Goal: Entertainment & Leisure: Browse casually

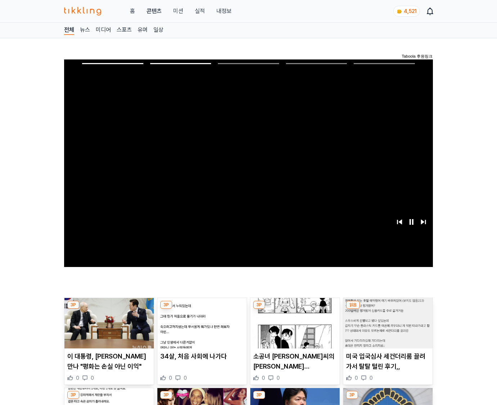
click at [386, 328] on img at bounding box center [387, 323] width 89 height 50
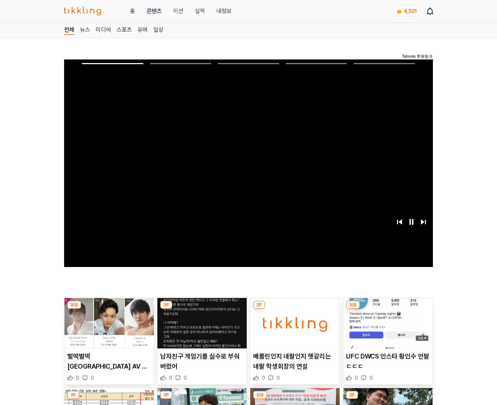
click at [386, 328] on img at bounding box center [387, 323] width 89 height 50
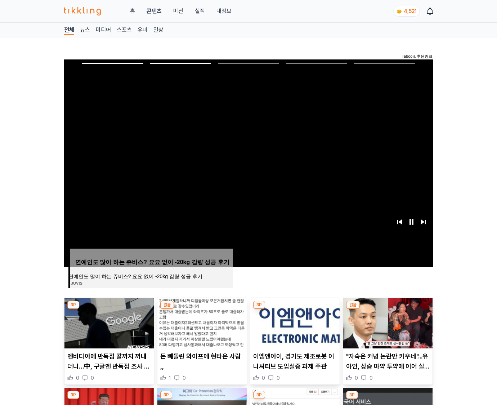
click at [386, 328] on img at bounding box center [387, 323] width 89 height 50
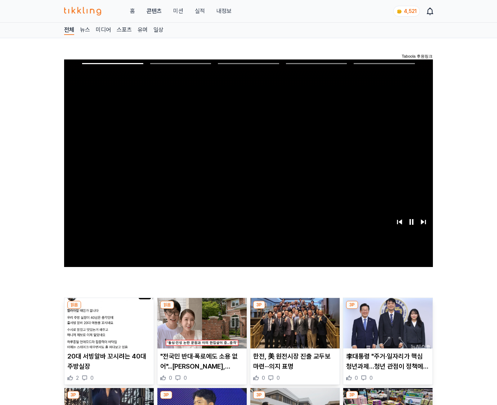
click at [386, 328] on img at bounding box center [387, 323] width 89 height 50
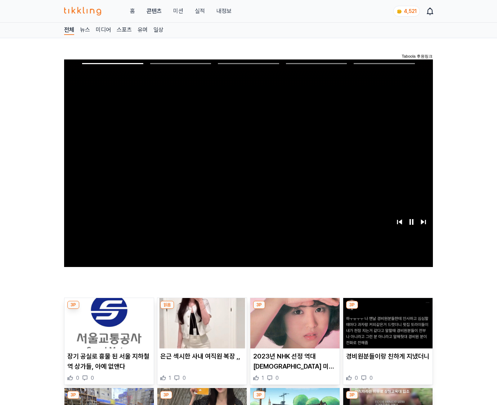
click at [386, 328] on img at bounding box center [387, 323] width 89 height 50
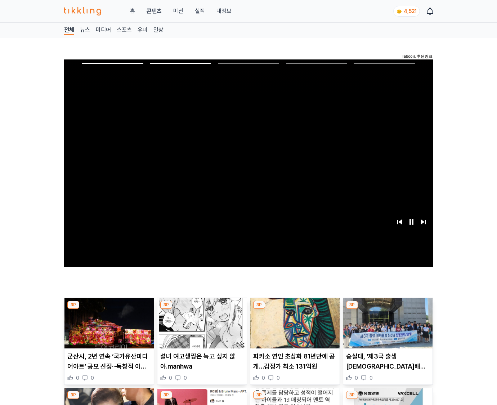
click at [386, 328] on img at bounding box center [387, 323] width 89 height 50
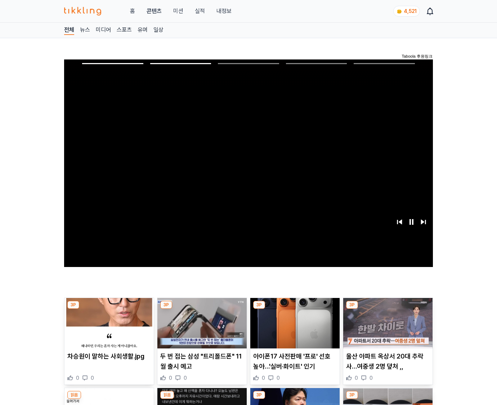
click at [386, 328] on img at bounding box center [387, 323] width 89 height 50
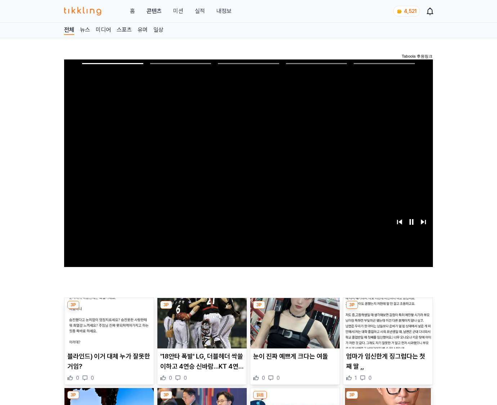
click at [386, 328] on img at bounding box center [387, 323] width 89 height 50
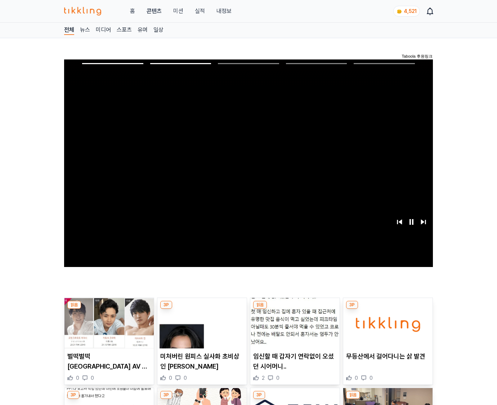
click at [386, 328] on img at bounding box center [387, 323] width 89 height 50
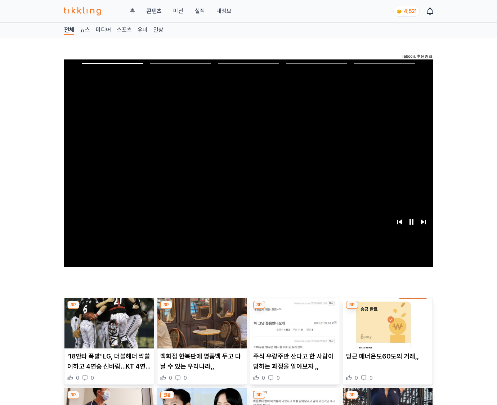
click at [386, 328] on img at bounding box center [387, 323] width 89 height 50
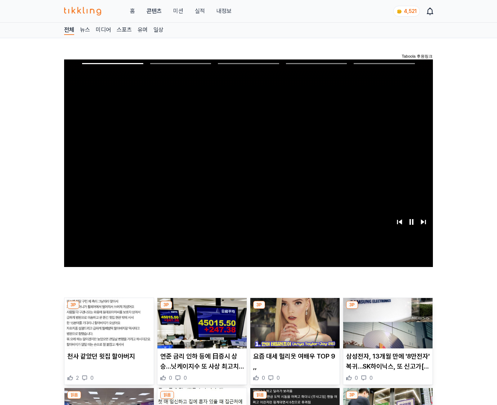
click at [386, 328] on img at bounding box center [387, 323] width 89 height 50
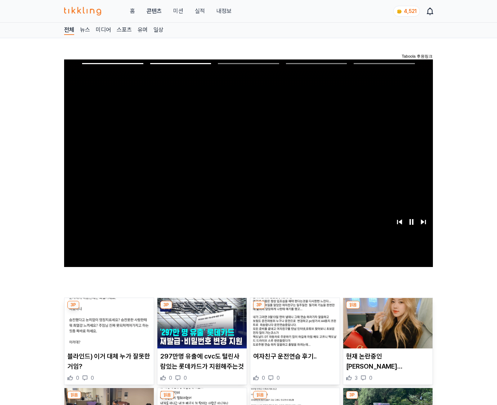
click at [386, 328] on img at bounding box center [387, 323] width 89 height 50
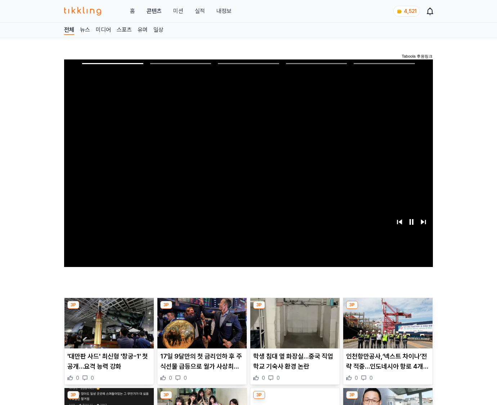
click at [386, 328] on img at bounding box center [387, 323] width 89 height 50
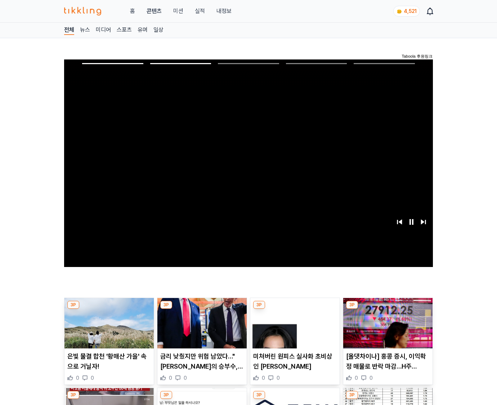
click at [386, 328] on img at bounding box center [387, 323] width 89 height 50
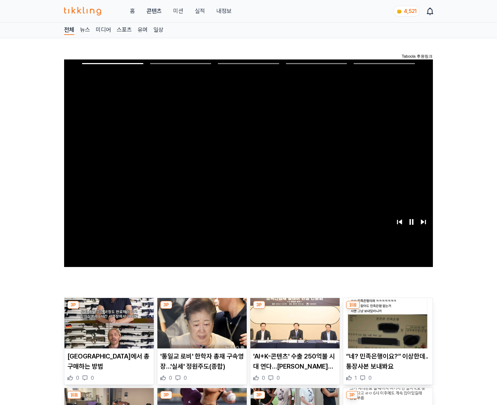
click at [386, 328] on img at bounding box center [387, 323] width 89 height 50
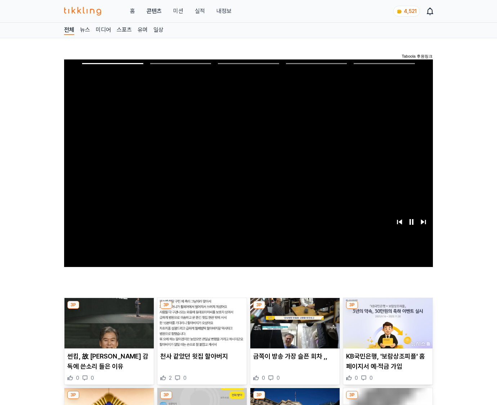
click at [386, 328] on img at bounding box center [387, 323] width 89 height 50
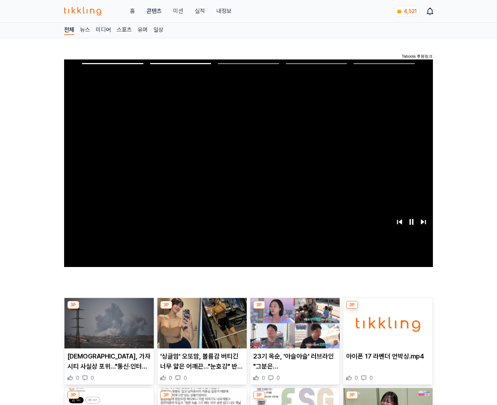
click at [386, 328] on img at bounding box center [387, 323] width 89 height 50
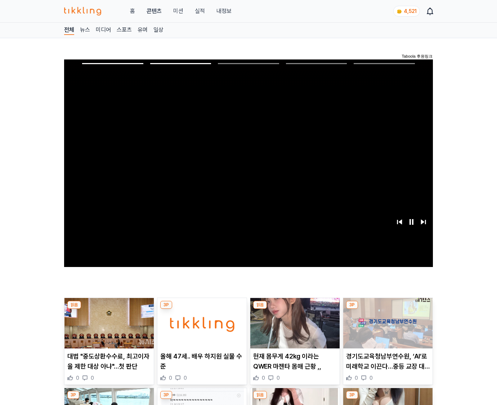
click at [386, 328] on img at bounding box center [387, 323] width 89 height 50
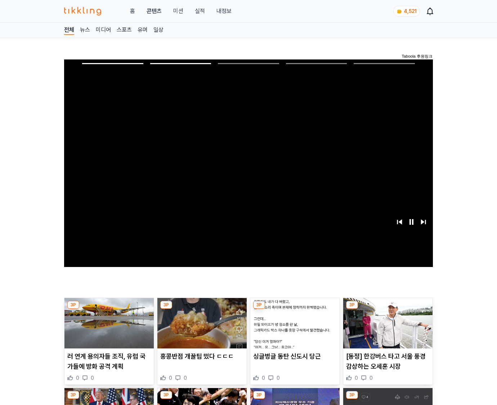
click at [386, 328] on img at bounding box center [387, 323] width 89 height 50
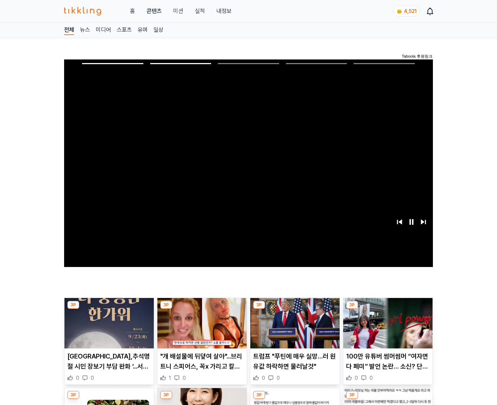
click at [386, 328] on img at bounding box center [387, 323] width 89 height 50
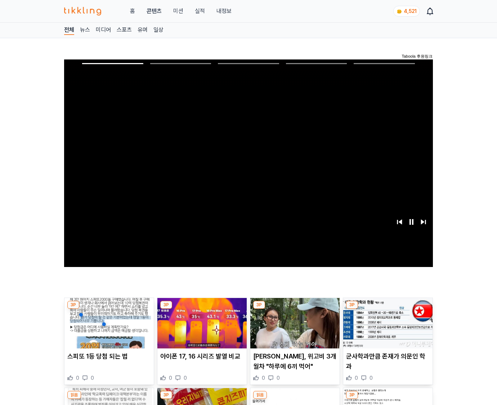
click at [386, 328] on img at bounding box center [387, 323] width 89 height 50
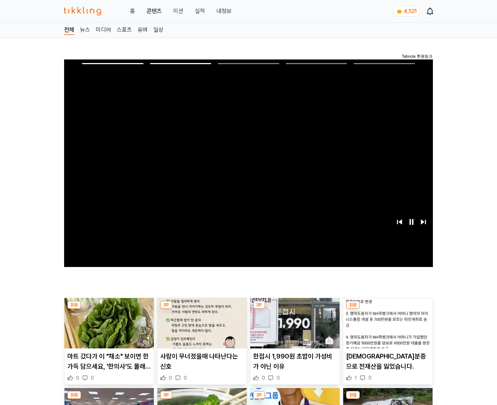
click at [386, 328] on img at bounding box center [387, 323] width 89 height 50
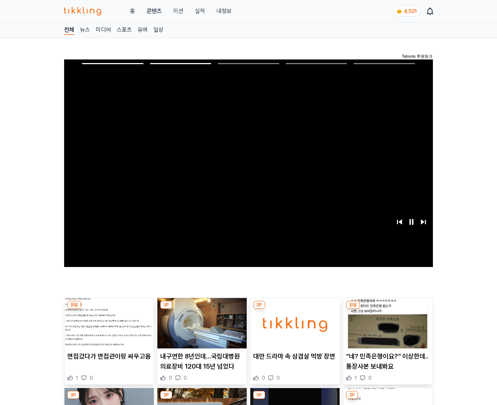
click at [386, 328] on img at bounding box center [387, 323] width 89 height 50
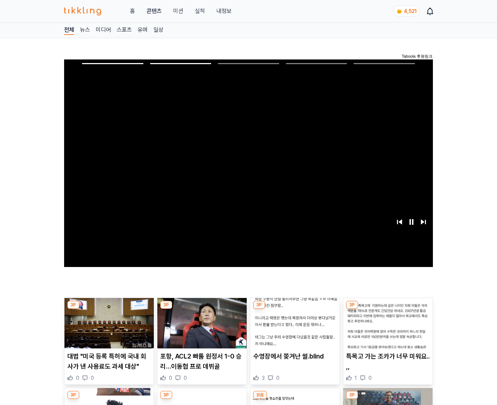
click at [386, 328] on img at bounding box center [387, 323] width 89 height 50
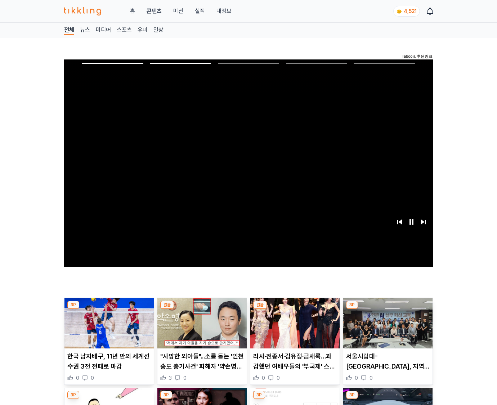
click at [386, 328] on img at bounding box center [387, 323] width 89 height 50
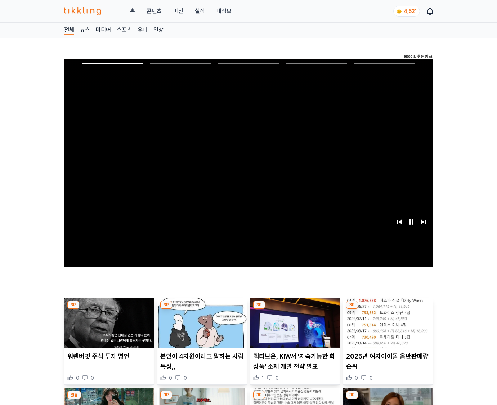
click at [386, 328] on img at bounding box center [387, 323] width 89 height 50
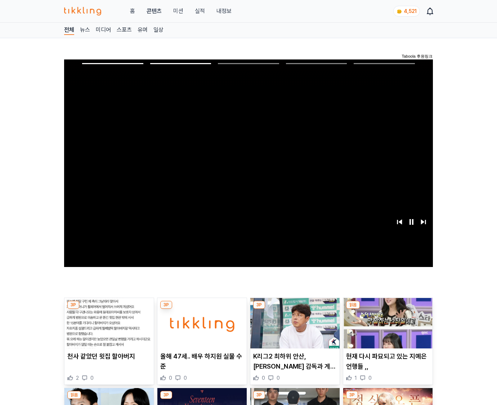
click at [386, 328] on img at bounding box center [387, 323] width 89 height 50
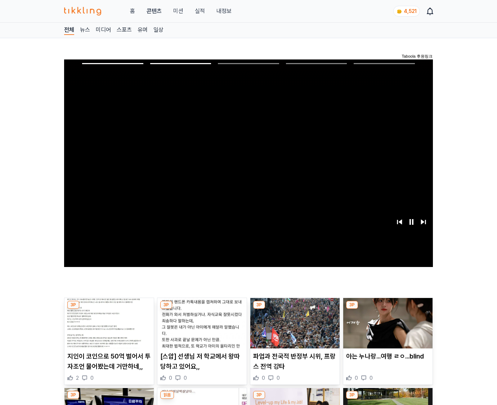
click at [386, 328] on img at bounding box center [387, 323] width 89 height 50
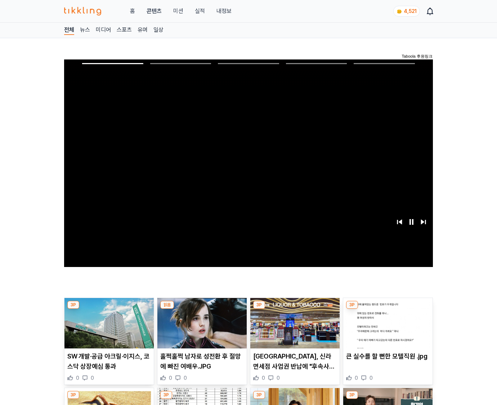
click at [386, 328] on img at bounding box center [387, 323] width 89 height 50
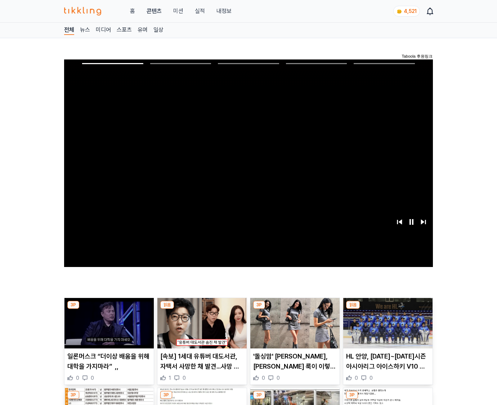
click at [386, 328] on img at bounding box center [387, 323] width 89 height 50
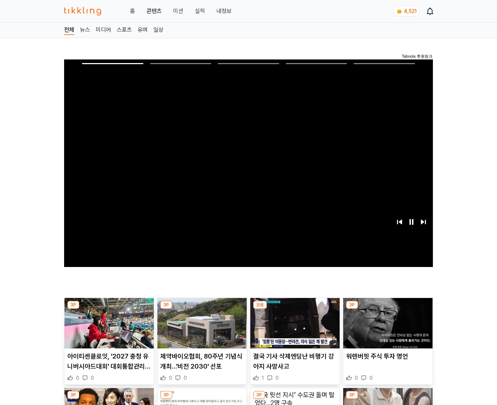
click at [386, 328] on img at bounding box center [387, 323] width 89 height 50
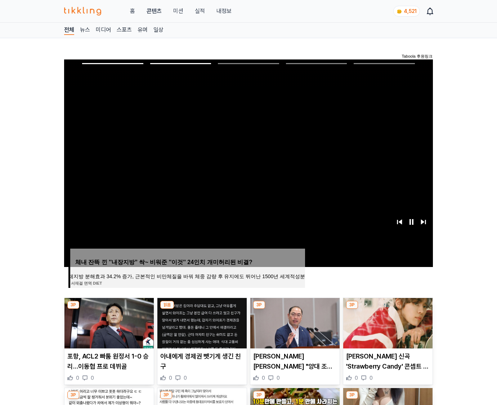
click at [386, 328] on img at bounding box center [387, 323] width 89 height 50
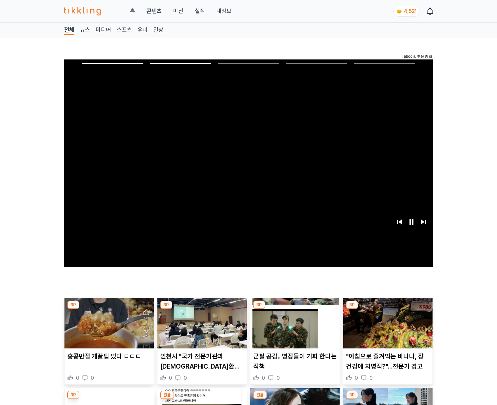
click at [386, 328] on img at bounding box center [387, 323] width 89 height 50
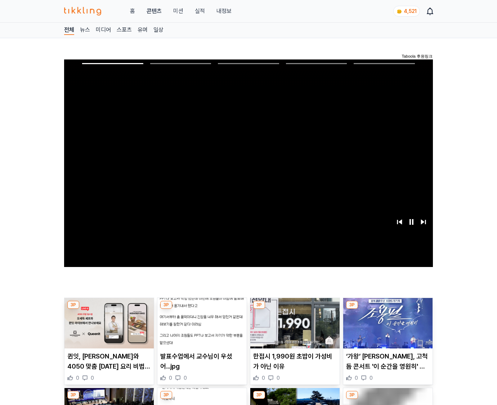
click at [386, 328] on img at bounding box center [387, 323] width 89 height 50
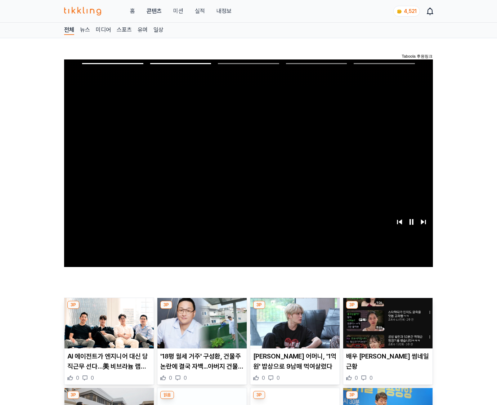
click at [386, 328] on img at bounding box center [387, 323] width 89 height 50
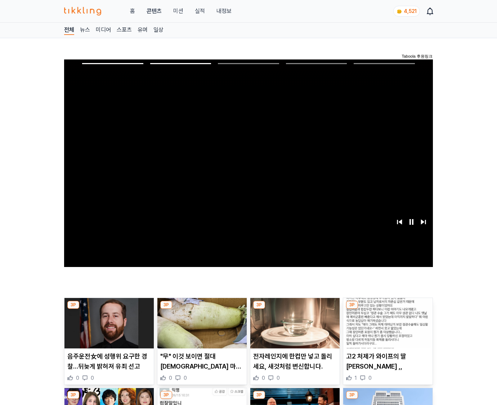
click at [386, 328] on img at bounding box center [387, 323] width 89 height 50
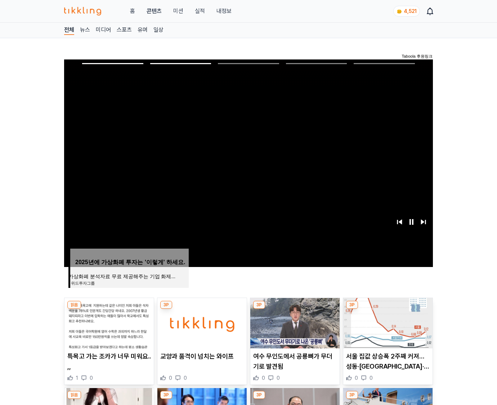
click at [386, 328] on img at bounding box center [387, 323] width 89 height 50
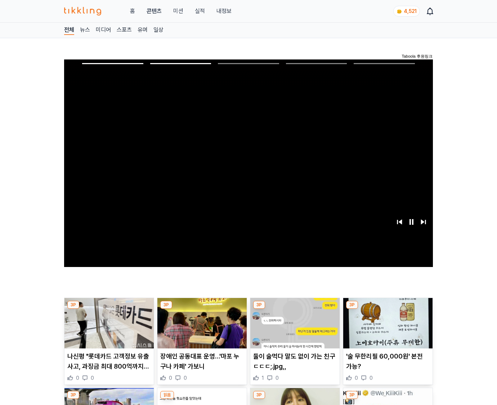
click at [386, 328] on img at bounding box center [387, 323] width 89 height 50
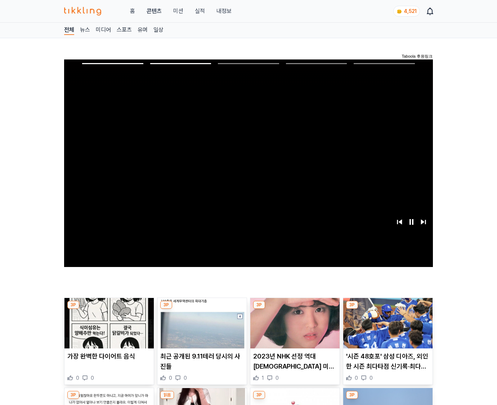
click at [386, 328] on img at bounding box center [387, 323] width 89 height 50
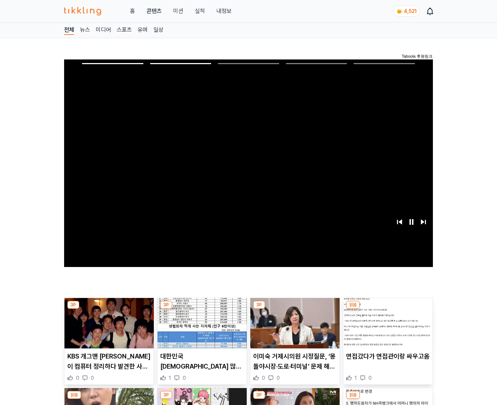
click at [386, 328] on img at bounding box center [387, 323] width 89 height 50
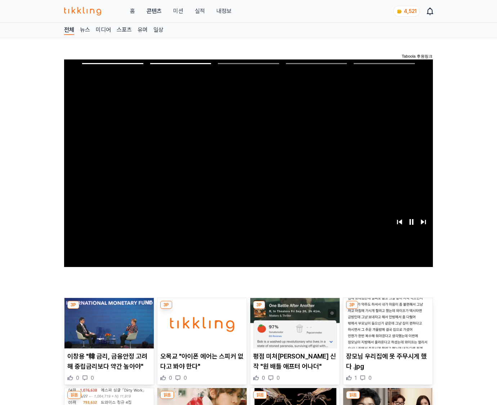
click at [386, 328] on img at bounding box center [387, 323] width 89 height 50
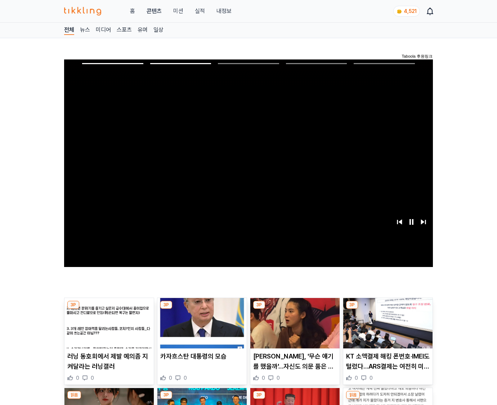
click at [386, 328] on img at bounding box center [387, 323] width 89 height 50
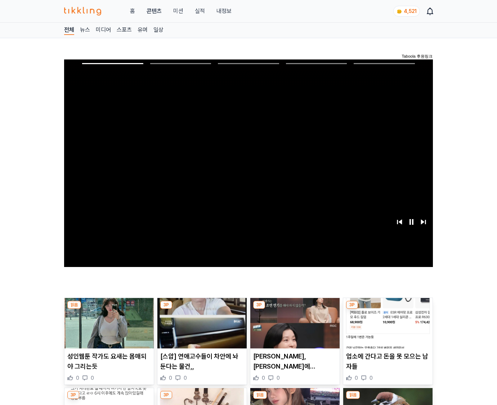
click at [386, 328] on img at bounding box center [387, 323] width 89 height 50
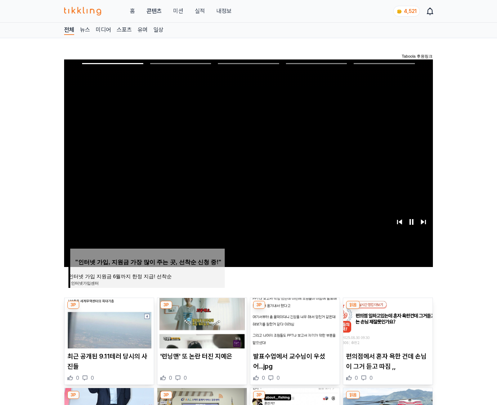
click at [386, 328] on img at bounding box center [387, 323] width 89 height 50
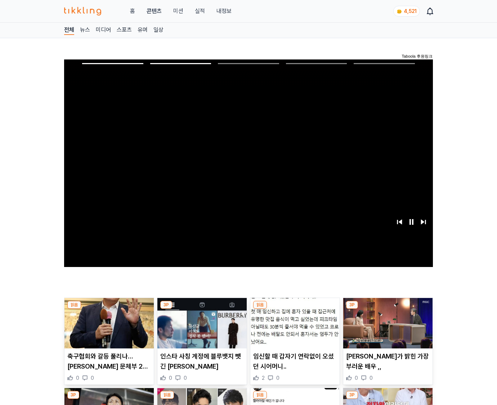
click at [386, 328] on img at bounding box center [387, 323] width 89 height 50
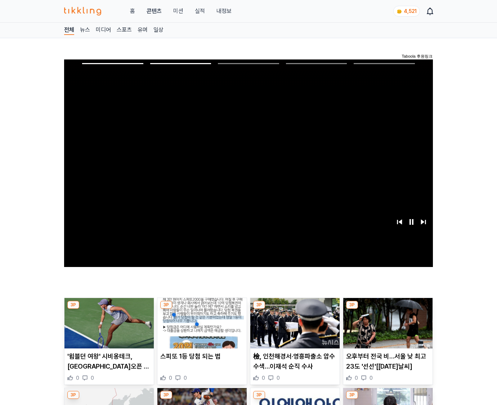
click at [386, 328] on img at bounding box center [387, 323] width 89 height 50
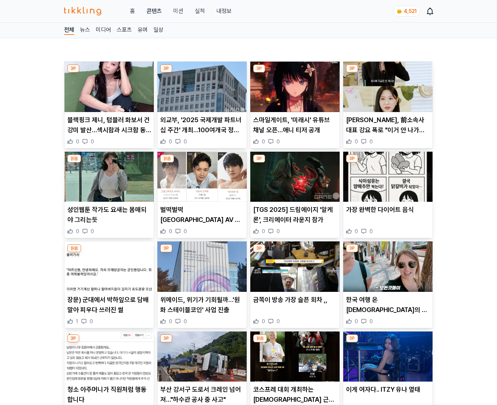
click at [386, 328] on div "3P 한국 여행 온 외국인들의 솔직 후기 0 0" at bounding box center [388, 284] width 90 height 87
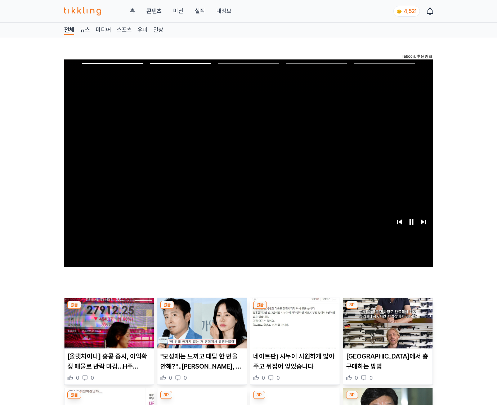
click at [386, 328] on img at bounding box center [387, 323] width 89 height 50
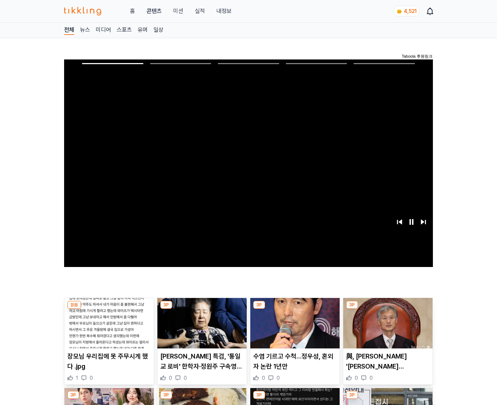
click at [386, 328] on img at bounding box center [387, 323] width 89 height 50
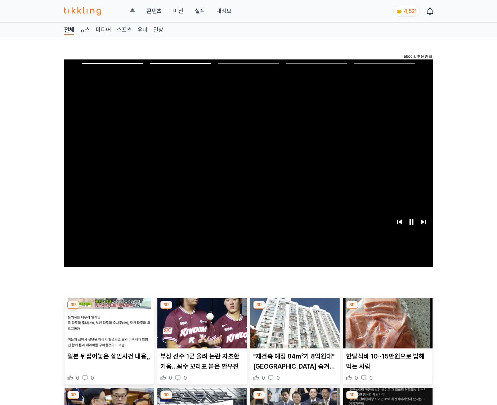
click at [386, 328] on img at bounding box center [387, 323] width 89 height 50
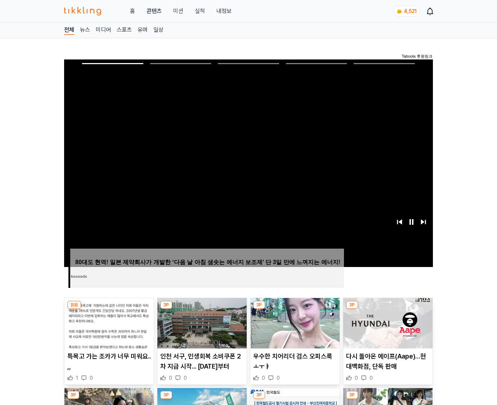
click at [386, 328] on img at bounding box center [387, 323] width 89 height 50
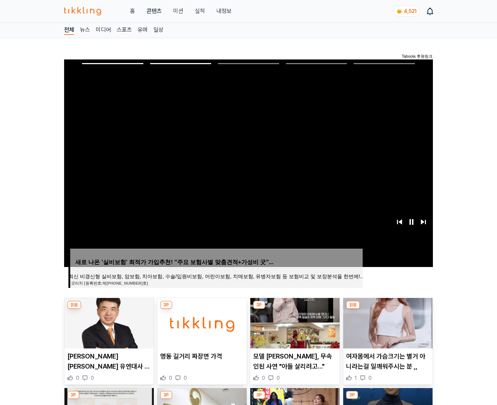
click at [386, 328] on img at bounding box center [387, 323] width 89 height 50
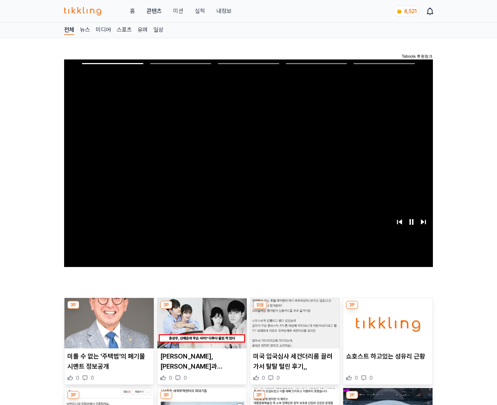
click at [386, 328] on img at bounding box center [387, 323] width 89 height 50
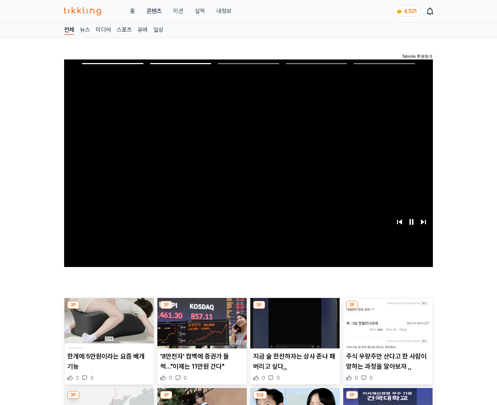
click at [386, 328] on img at bounding box center [387, 323] width 89 height 50
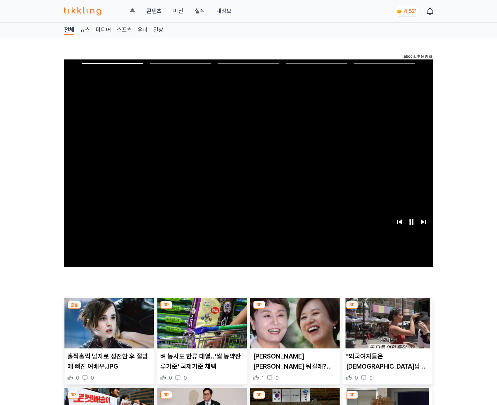
click at [386, 328] on img at bounding box center [387, 323] width 89 height 50
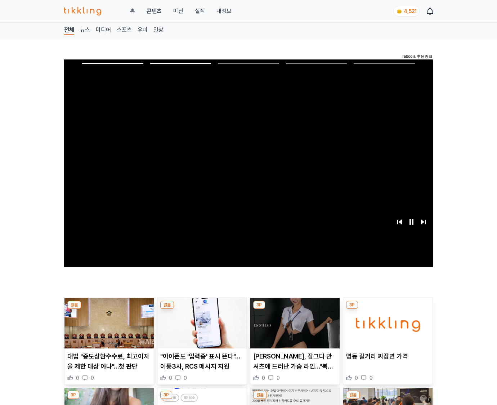
click at [386, 328] on img at bounding box center [387, 323] width 89 height 50
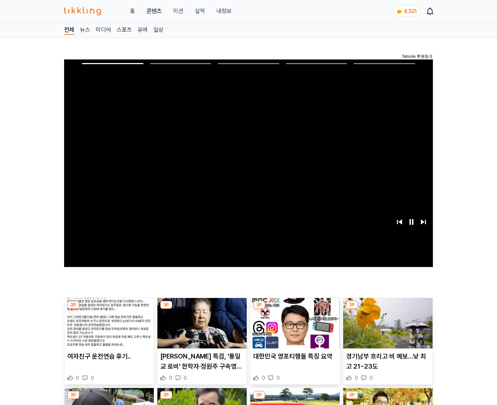
click at [386, 328] on img at bounding box center [387, 323] width 89 height 50
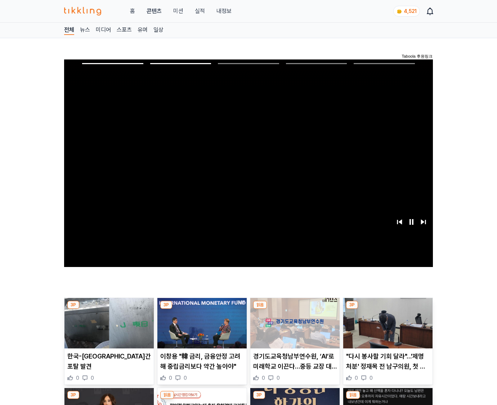
click at [386, 328] on img at bounding box center [387, 323] width 89 height 50
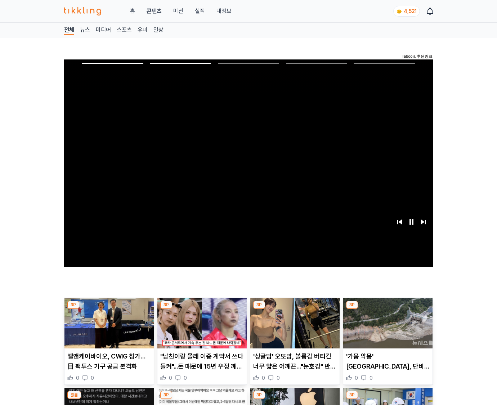
click at [386, 328] on img at bounding box center [387, 323] width 89 height 50
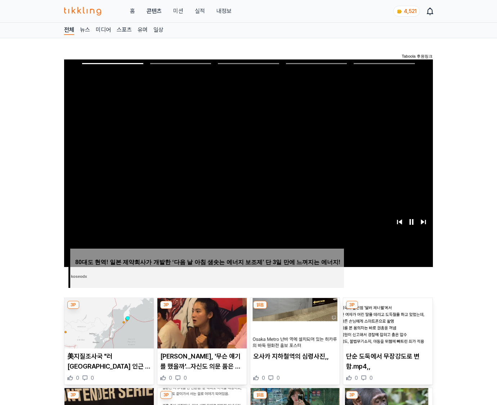
click at [386, 328] on img at bounding box center [387, 323] width 89 height 50
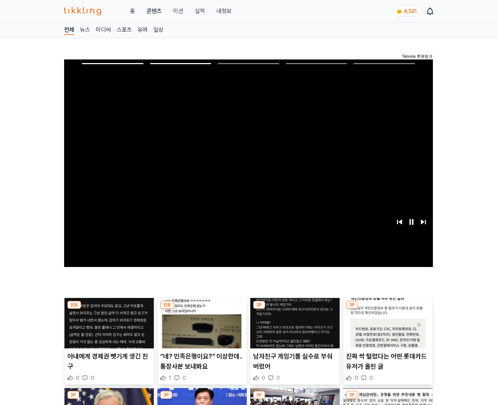
click at [386, 328] on img at bounding box center [387, 323] width 89 height 50
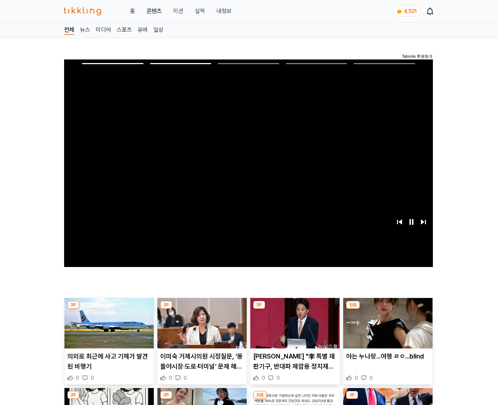
click at [386, 328] on img at bounding box center [387, 323] width 89 height 50
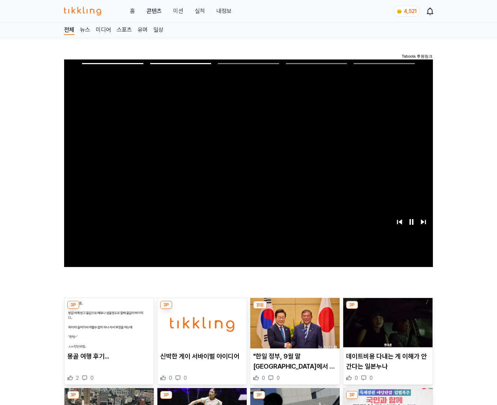
click at [386, 328] on img at bounding box center [387, 323] width 89 height 50
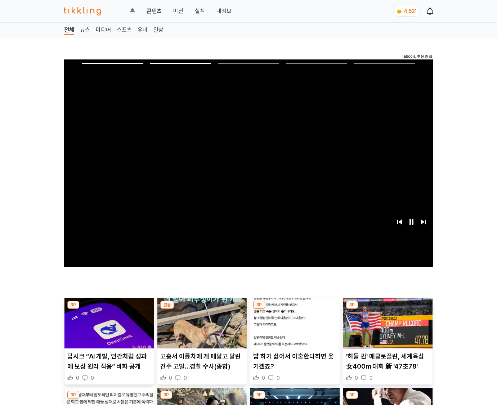
click at [386, 328] on img at bounding box center [387, 323] width 89 height 50
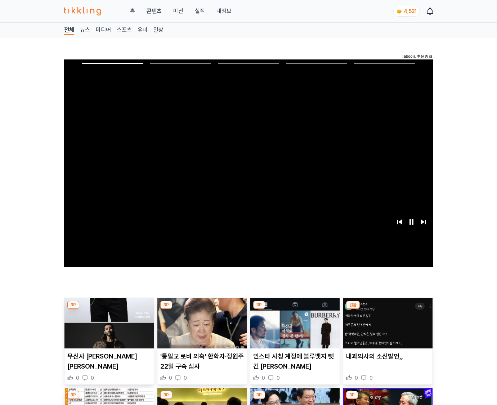
click at [386, 328] on img at bounding box center [387, 323] width 89 height 50
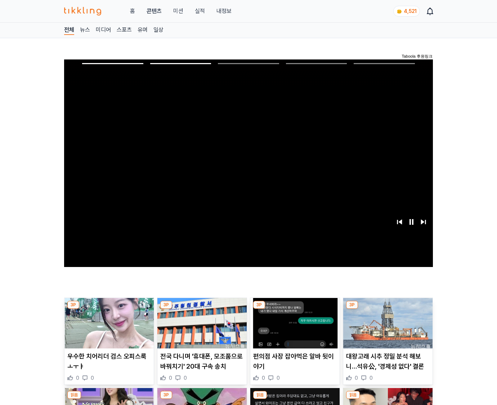
click at [386, 328] on img at bounding box center [387, 323] width 89 height 50
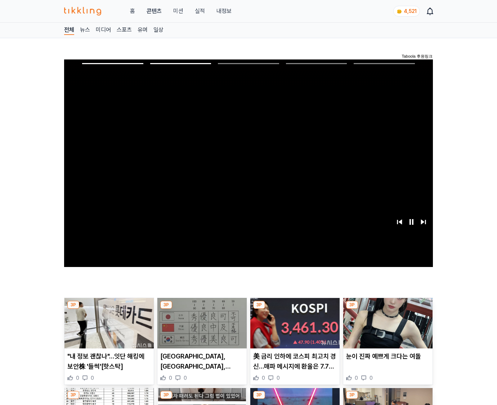
click at [386, 328] on img at bounding box center [387, 323] width 89 height 50
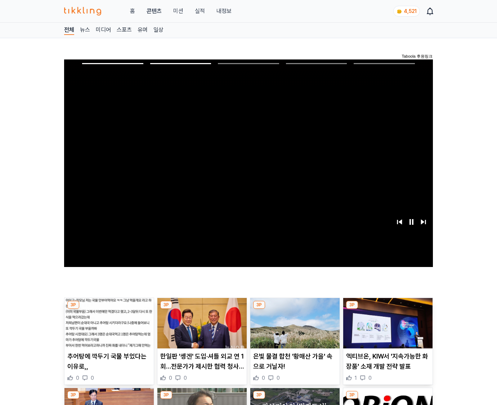
click at [386, 328] on img at bounding box center [387, 323] width 89 height 50
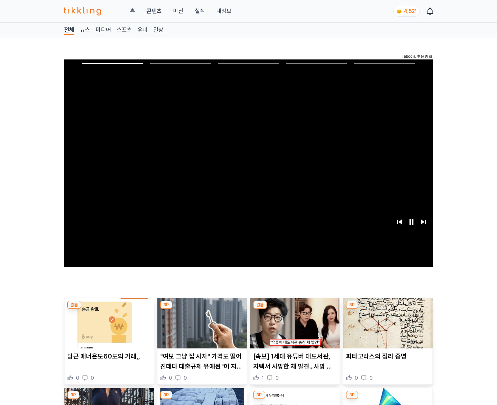
click at [386, 328] on img at bounding box center [387, 323] width 89 height 50
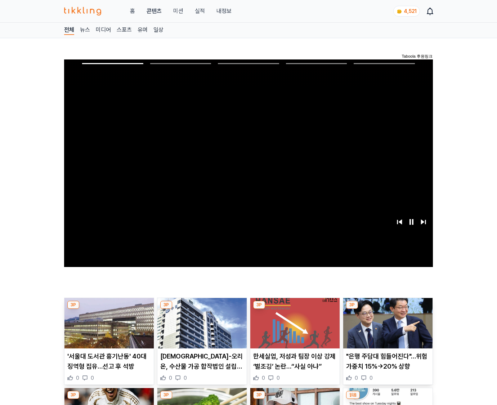
click at [386, 328] on img at bounding box center [387, 323] width 89 height 50
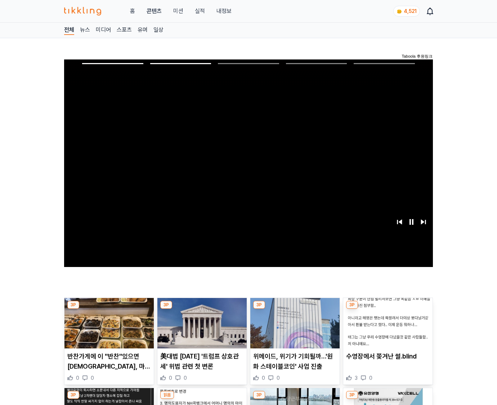
click at [386, 328] on img at bounding box center [387, 323] width 89 height 50
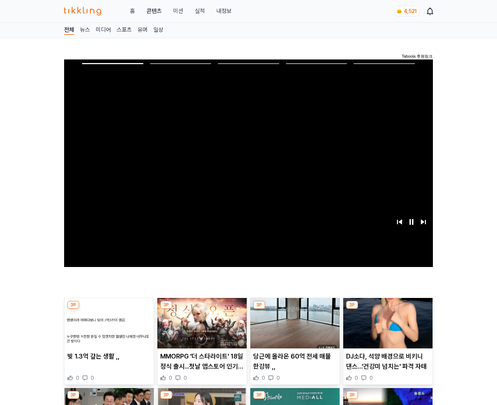
click at [386, 328] on img at bounding box center [387, 323] width 89 height 50
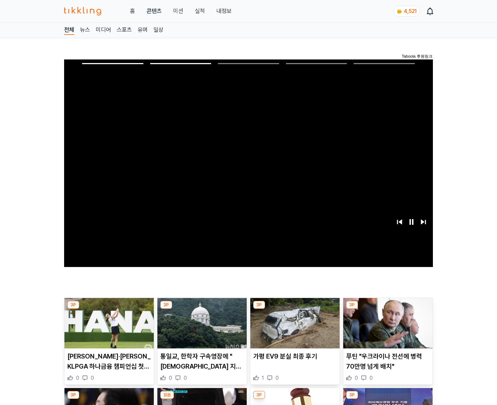
click at [386, 328] on img at bounding box center [387, 323] width 89 height 50
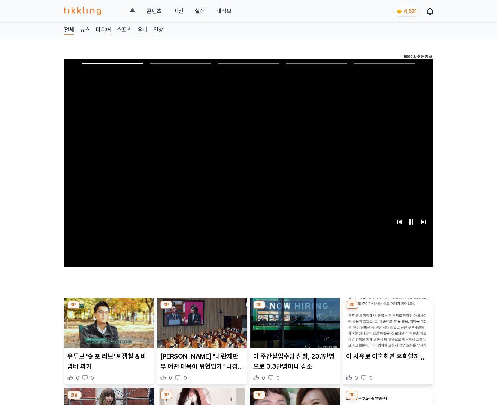
click at [386, 328] on img at bounding box center [387, 323] width 89 height 50
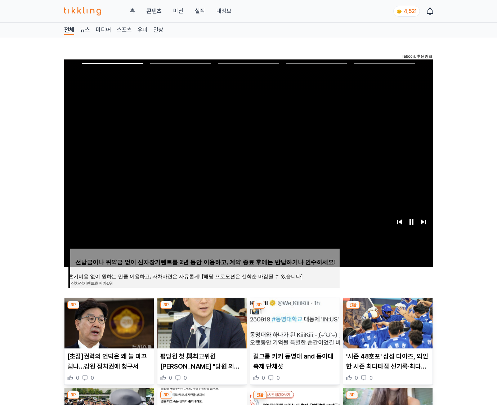
click at [386, 328] on img at bounding box center [387, 323] width 89 height 50
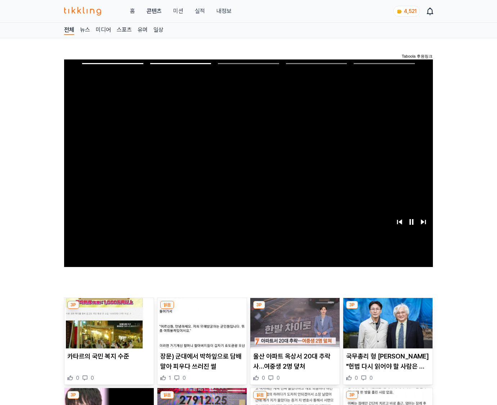
click at [386, 328] on img at bounding box center [387, 323] width 89 height 50
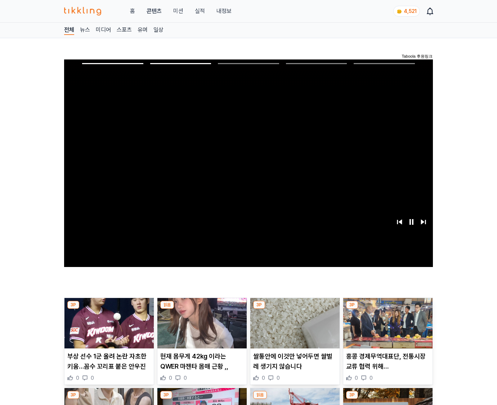
click at [386, 328] on img at bounding box center [387, 323] width 89 height 50
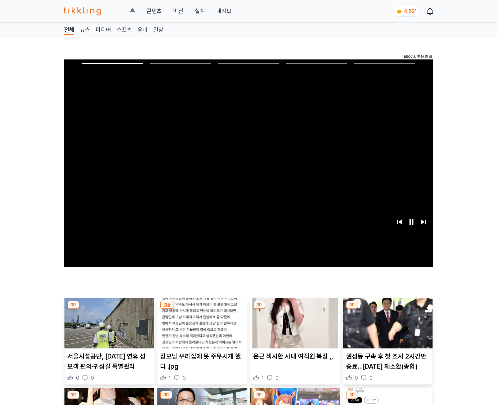
click at [386, 328] on img at bounding box center [387, 323] width 89 height 50
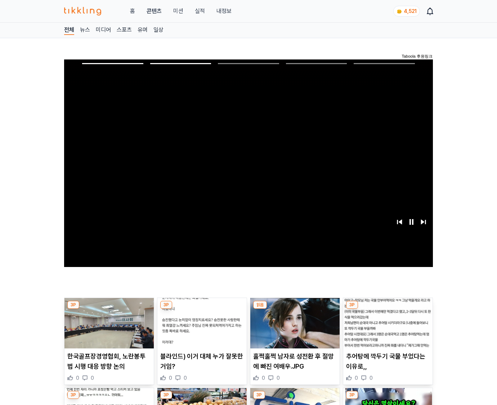
click at [386, 328] on img at bounding box center [387, 323] width 89 height 50
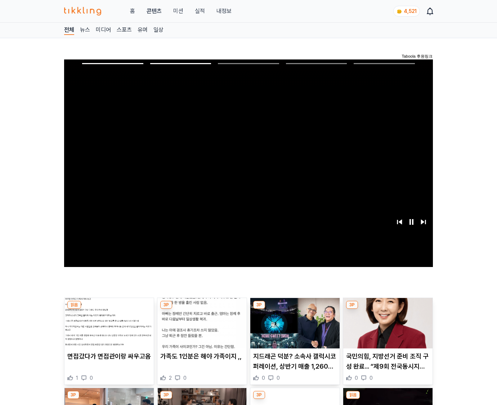
click at [386, 328] on img at bounding box center [387, 323] width 89 height 50
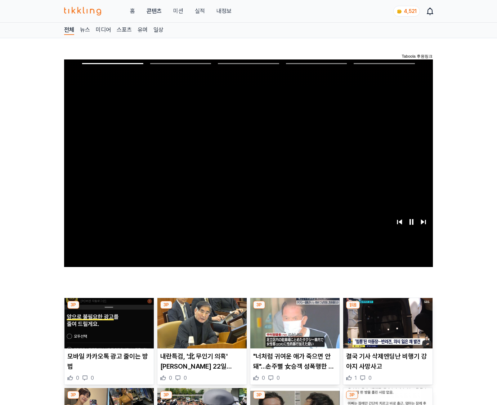
click at [386, 328] on img at bounding box center [387, 323] width 89 height 50
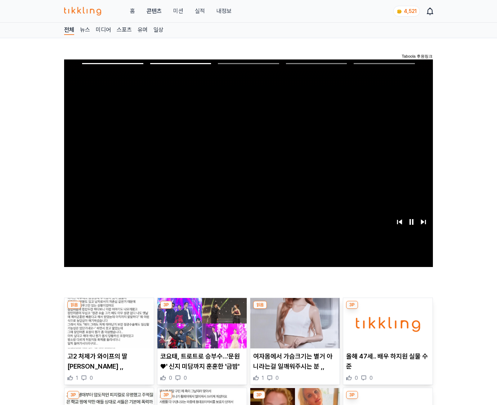
click at [386, 328] on img at bounding box center [387, 323] width 89 height 50
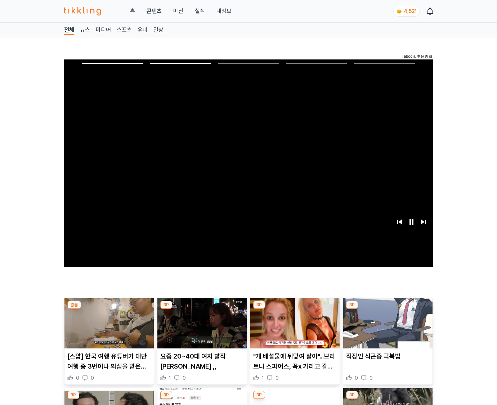
click at [386, 328] on img at bounding box center [387, 323] width 89 height 50
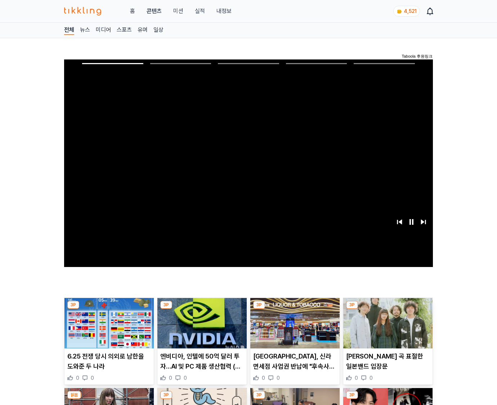
click at [386, 328] on img at bounding box center [387, 323] width 89 height 50
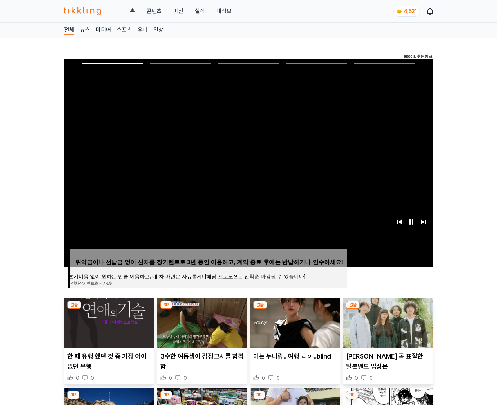
click at [386, 328] on img at bounding box center [387, 323] width 89 height 50
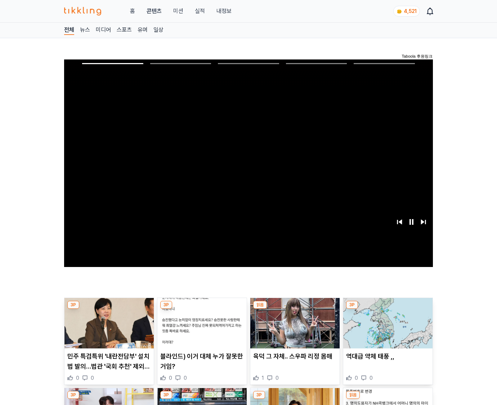
click at [386, 328] on img at bounding box center [387, 323] width 89 height 50
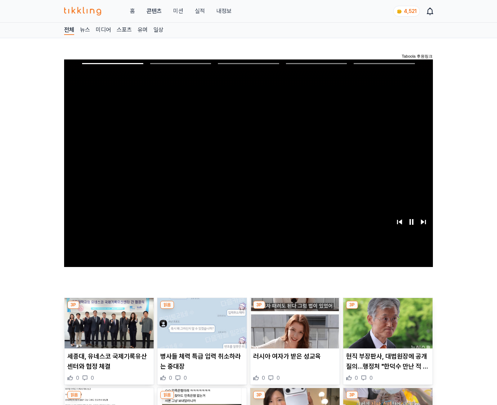
click at [386, 328] on img at bounding box center [387, 323] width 89 height 50
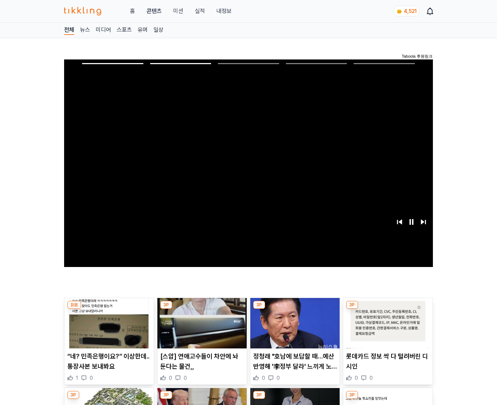
click at [386, 328] on img at bounding box center [387, 323] width 89 height 50
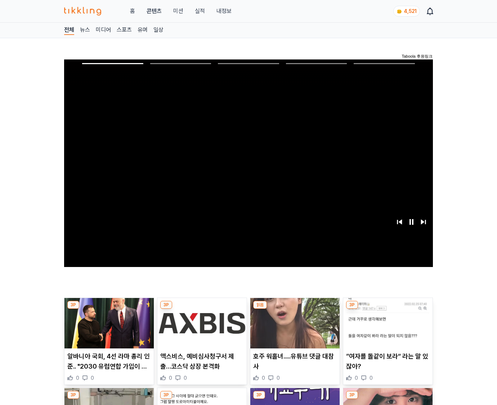
click at [386, 328] on img at bounding box center [387, 323] width 89 height 50
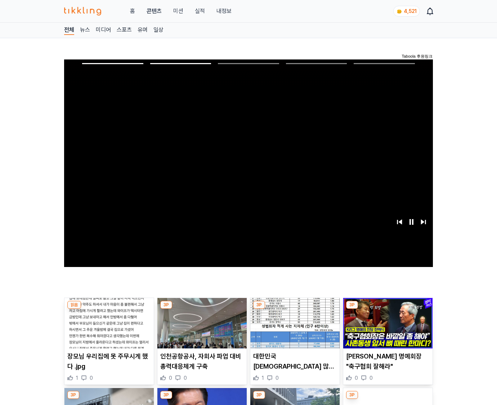
click at [386, 328] on img at bounding box center [387, 323] width 89 height 50
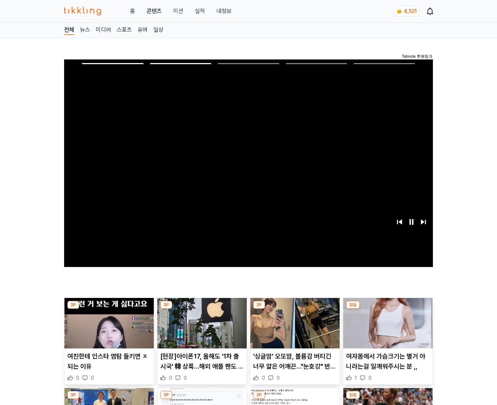
click at [386, 328] on img at bounding box center [387, 323] width 89 height 50
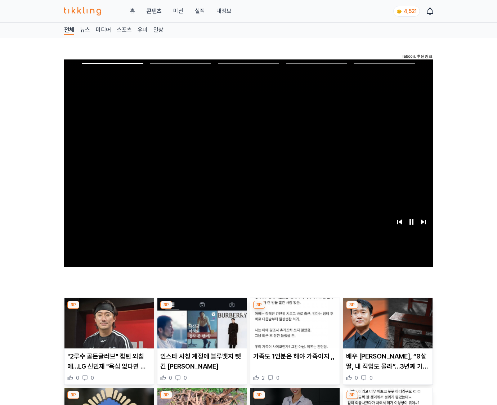
click at [386, 328] on img at bounding box center [387, 323] width 89 height 50
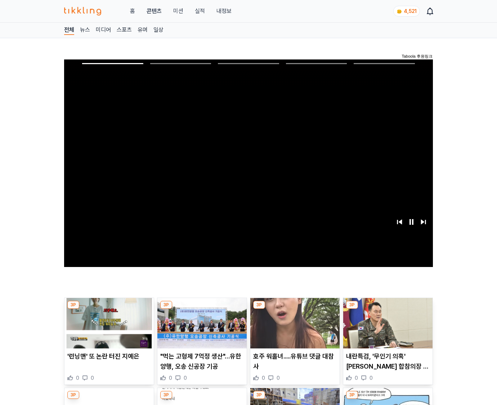
click at [386, 328] on img at bounding box center [387, 323] width 89 height 50
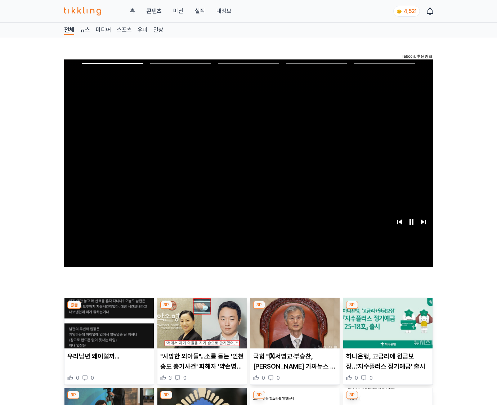
click at [386, 328] on img at bounding box center [387, 323] width 89 height 50
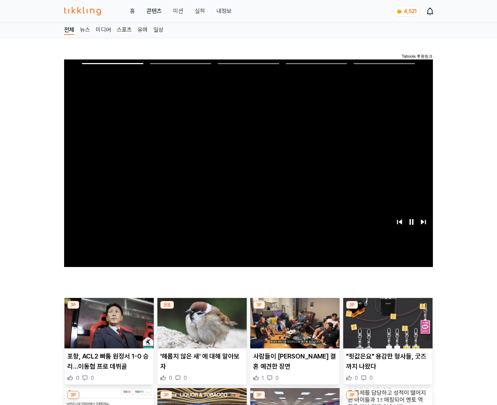
click at [386, 328] on img at bounding box center [387, 323] width 89 height 50
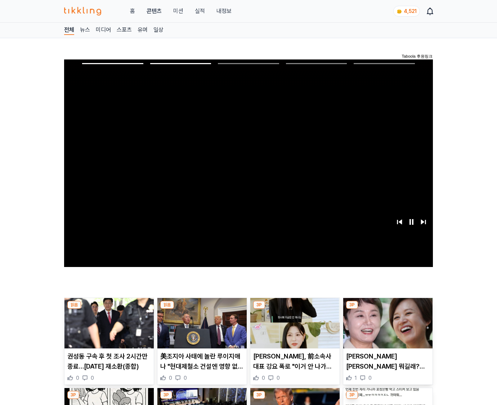
click at [386, 328] on img at bounding box center [387, 323] width 89 height 50
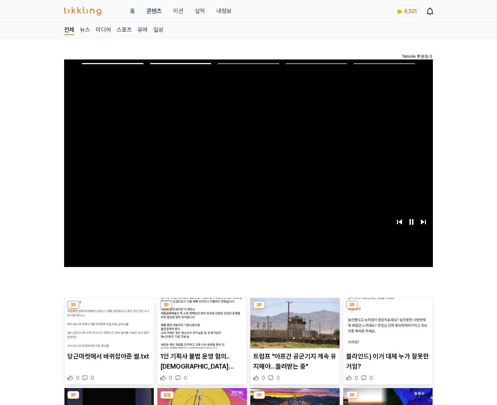
click at [386, 328] on img at bounding box center [387, 323] width 89 height 50
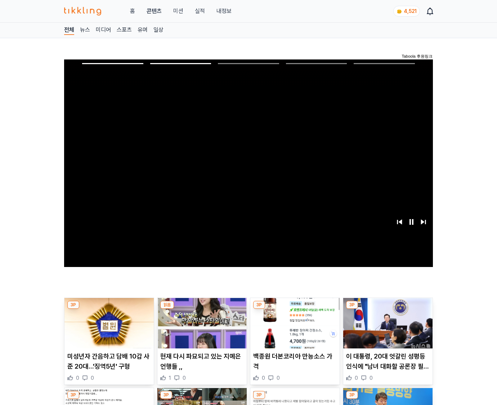
click at [386, 328] on img at bounding box center [387, 323] width 89 height 50
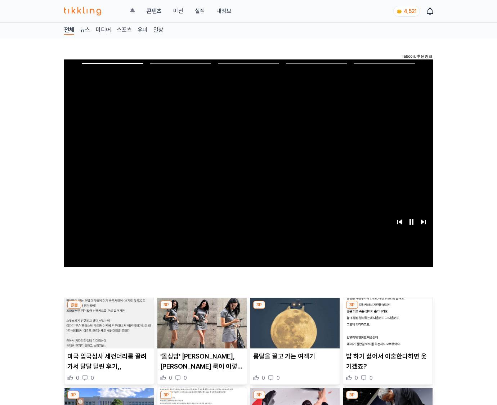
click at [386, 328] on img at bounding box center [387, 323] width 89 height 50
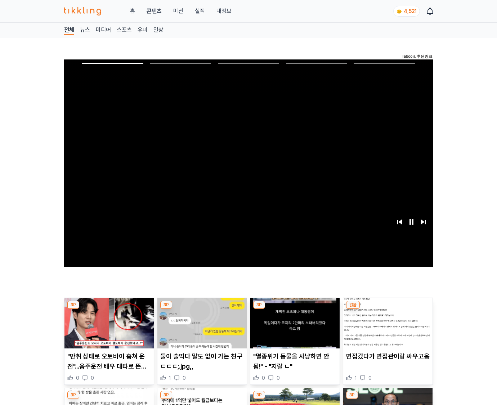
click at [386, 328] on img at bounding box center [387, 323] width 89 height 50
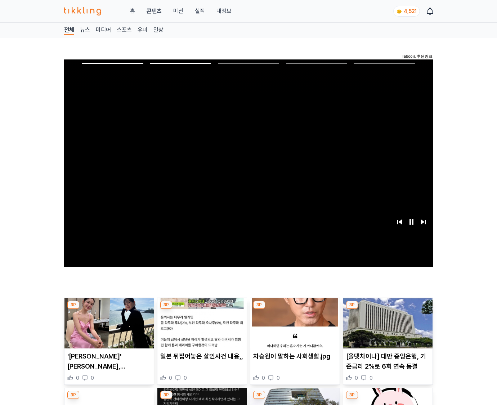
click at [386, 328] on img at bounding box center [387, 323] width 89 height 50
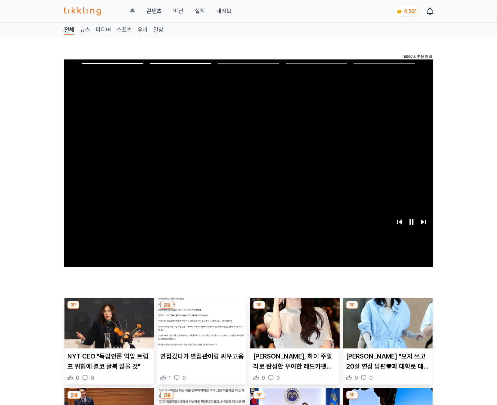
click at [386, 328] on img at bounding box center [387, 323] width 89 height 50
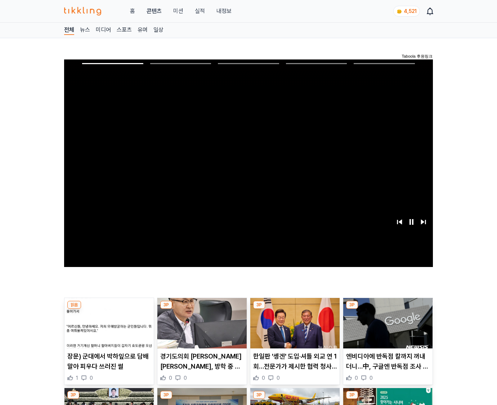
click at [386, 328] on img at bounding box center [387, 323] width 89 height 50
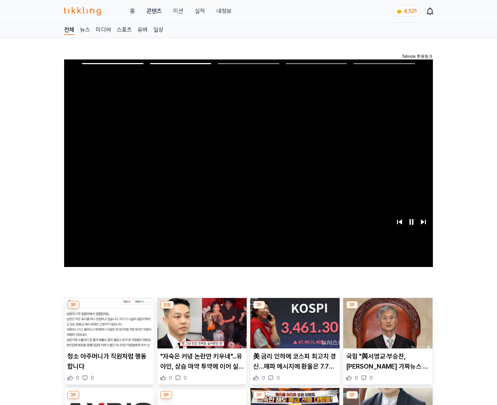
click at [386, 328] on img at bounding box center [387, 323] width 89 height 50
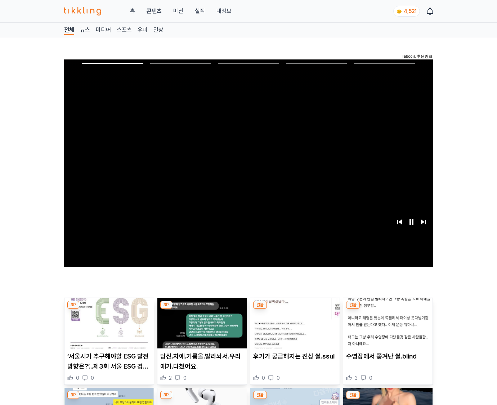
click at [386, 328] on img at bounding box center [387, 323] width 89 height 50
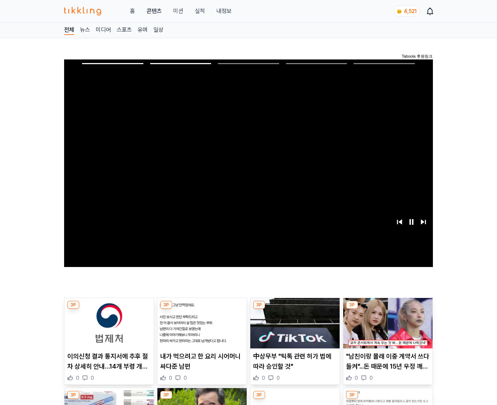
click at [386, 328] on img at bounding box center [387, 323] width 89 height 50
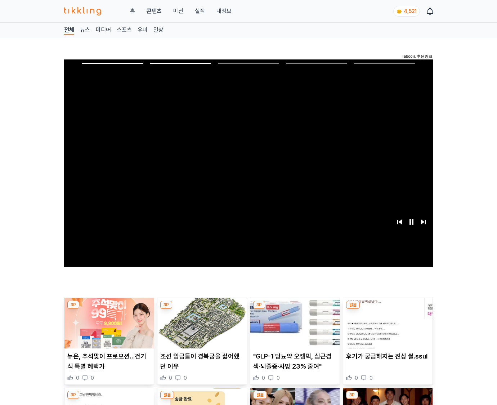
click at [386, 328] on img at bounding box center [387, 323] width 89 height 50
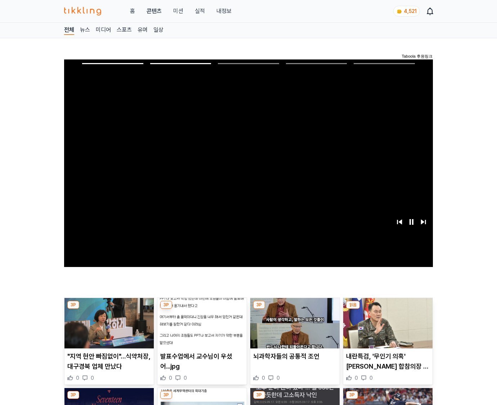
click at [386, 328] on img at bounding box center [387, 323] width 89 height 50
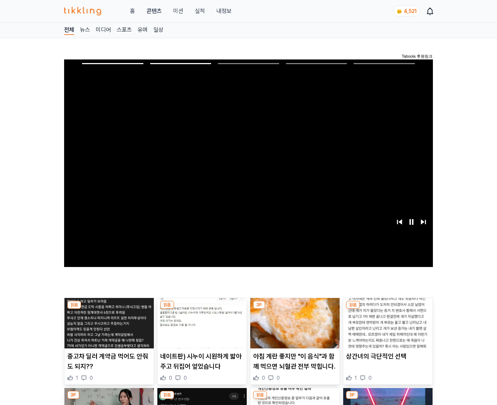
click at [386, 328] on img at bounding box center [387, 323] width 89 height 50
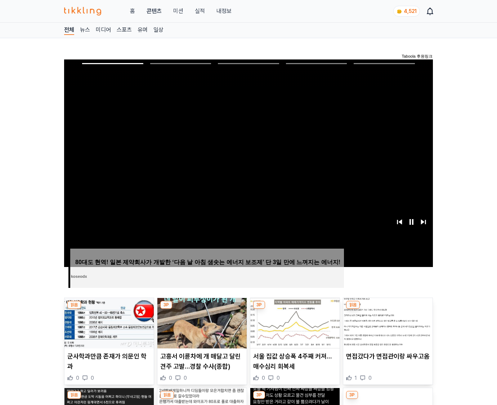
click at [386, 328] on img at bounding box center [387, 323] width 89 height 50
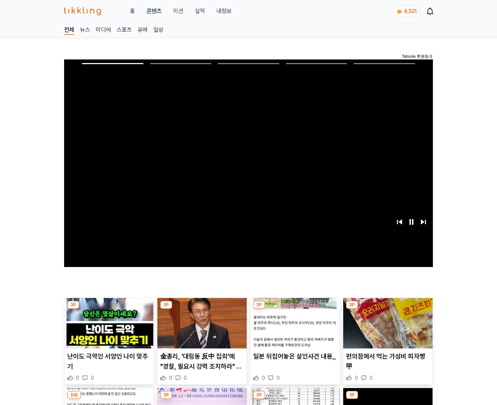
click at [386, 328] on img at bounding box center [387, 323] width 89 height 50
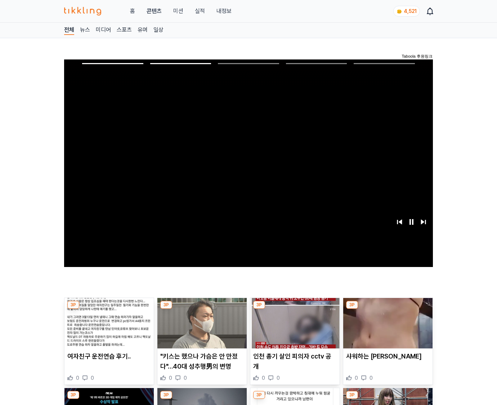
click at [386, 328] on img at bounding box center [387, 323] width 89 height 50
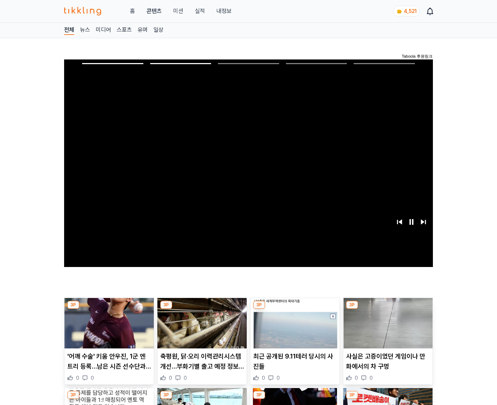
click at [386, 328] on img at bounding box center [387, 323] width 89 height 50
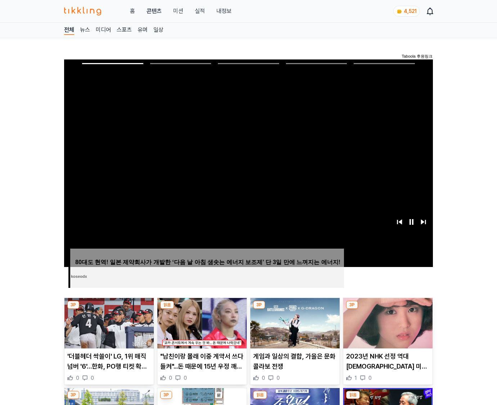
click at [386, 328] on img at bounding box center [387, 323] width 89 height 50
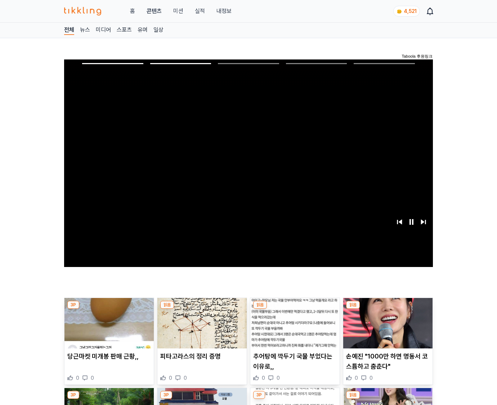
click at [386, 328] on img at bounding box center [387, 323] width 89 height 50
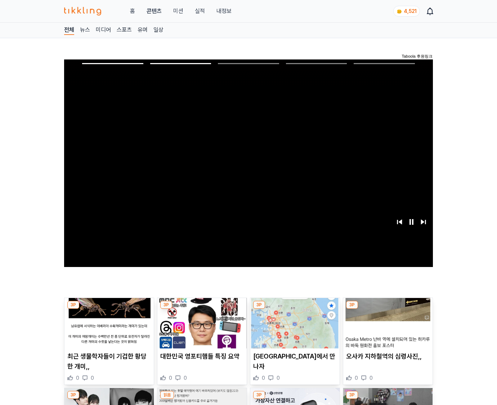
click at [386, 328] on img at bounding box center [387, 323] width 89 height 50
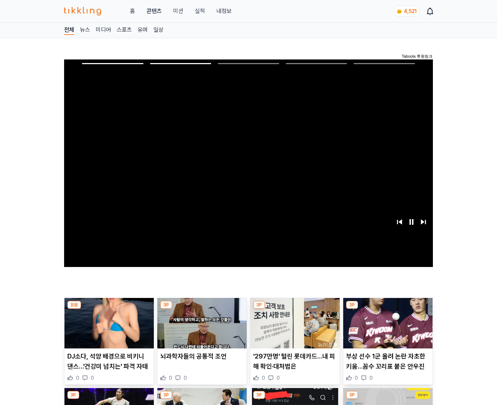
click at [386, 328] on img at bounding box center [387, 323] width 89 height 50
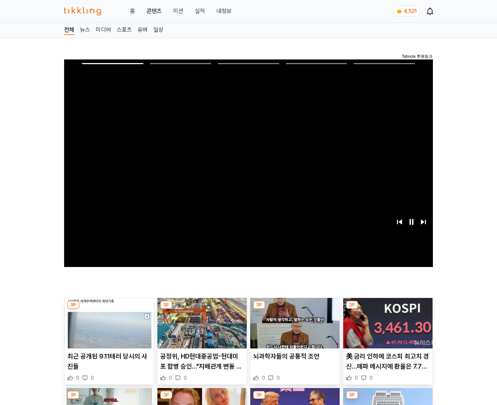
click at [386, 328] on img at bounding box center [387, 323] width 89 height 50
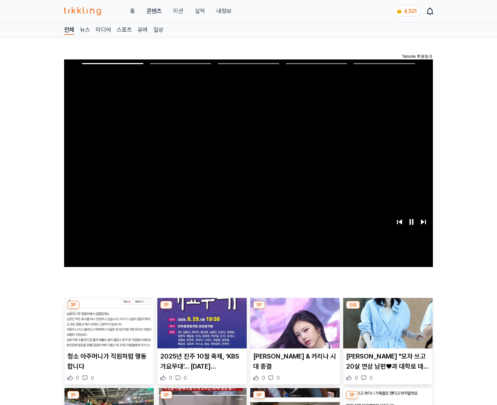
click at [386, 328] on img at bounding box center [387, 323] width 89 height 50
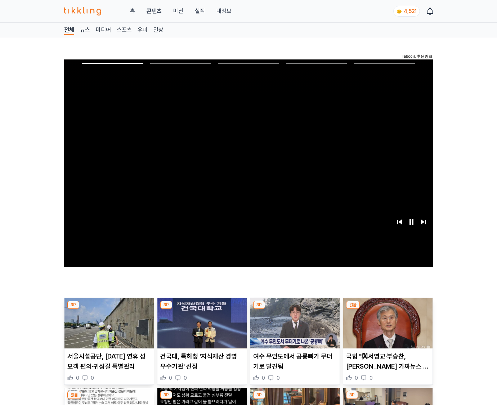
click at [386, 328] on img at bounding box center [387, 323] width 89 height 50
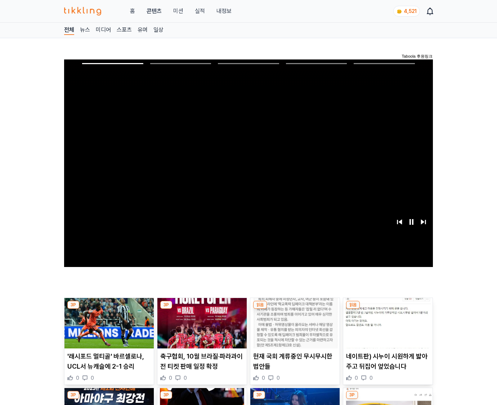
click at [386, 328] on img at bounding box center [387, 323] width 89 height 50
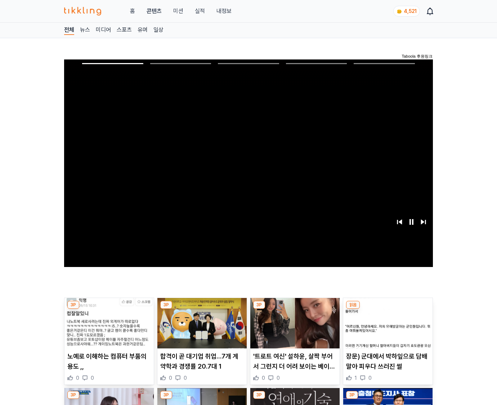
click at [386, 328] on img at bounding box center [387, 323] width 89 height 50
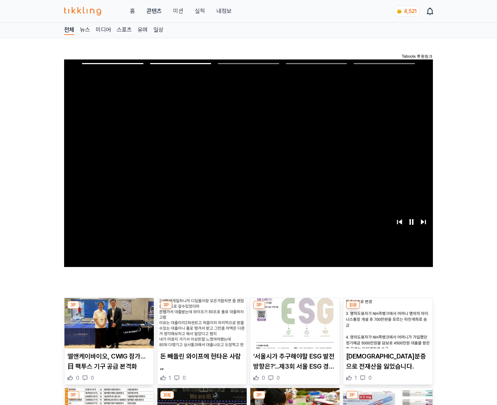
click at [386, 328] on img at bounding box center [387, 323] width 89 height 50
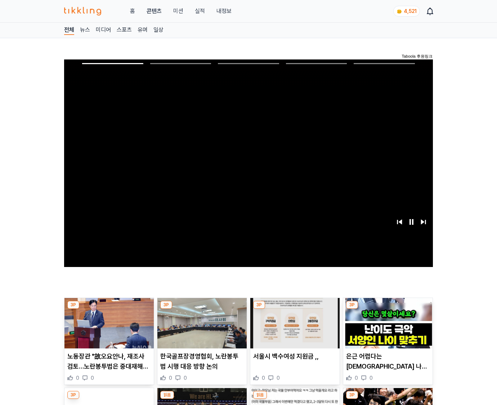
click at [386, 328] on img at bounding box center [387, 323] width 89 height 50
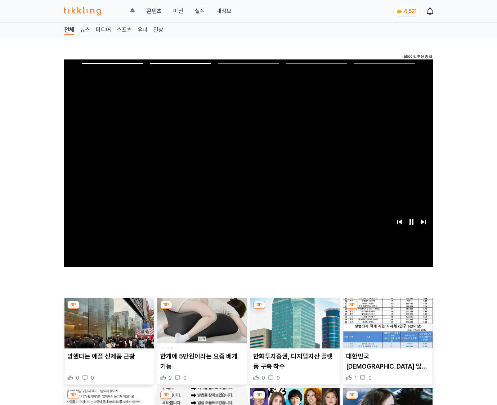
click at [386, 328] on img at bounding box center [387, 323] width 89 height 50
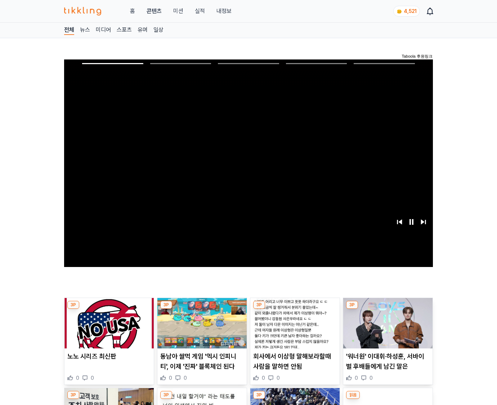
click at [386, 328] on img at bounding box center [387, 323] width 89 height 50
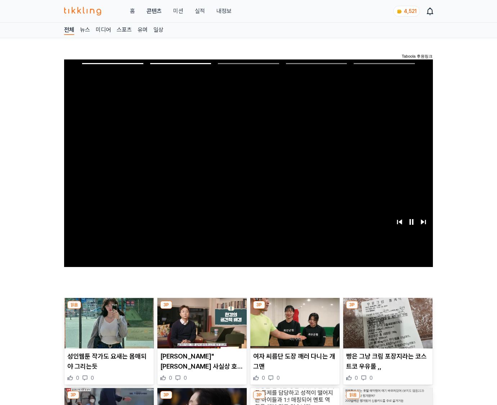
click at [386, 328] on img at bounding box center [387, 323] width 89 height 50
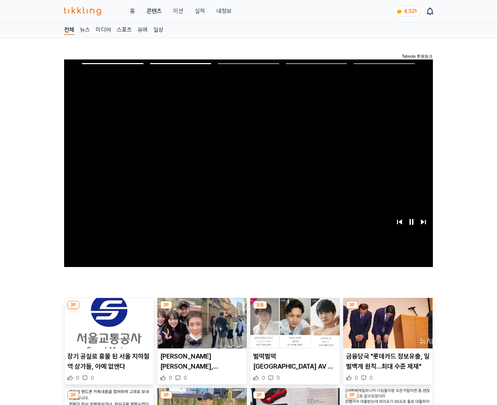
click at [386, 328] on img at bounding box center [387, 323] width 89 height 50
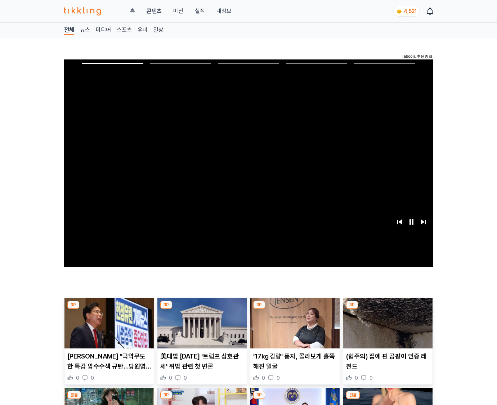
click at [386, 328] on img at bounding box center [387, 323] width 89 height 50
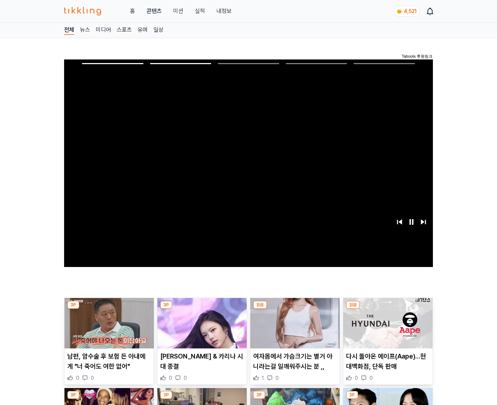
click at [386, 328] on img at bounding box center [387, 323] width 89 height 50
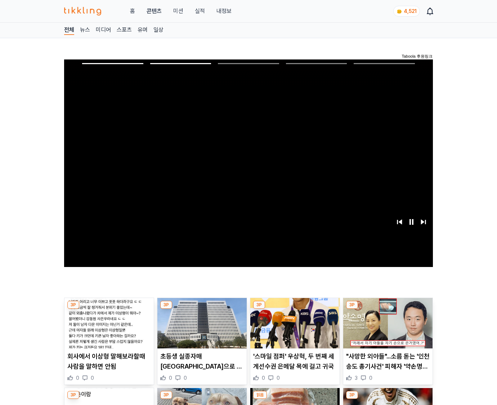
click at [386, 328] on img at bounding box center [387, 323] width 89 height 50
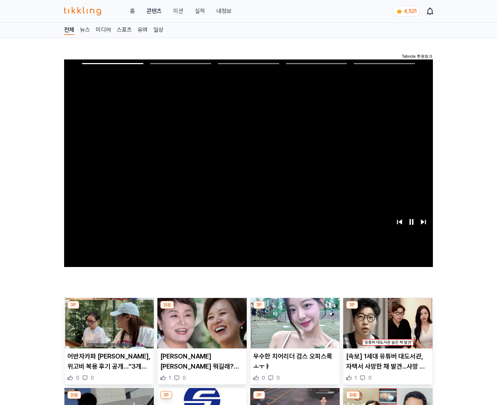
click at [386, 328] on img at bounding box center [387, 323] width 89 height 50
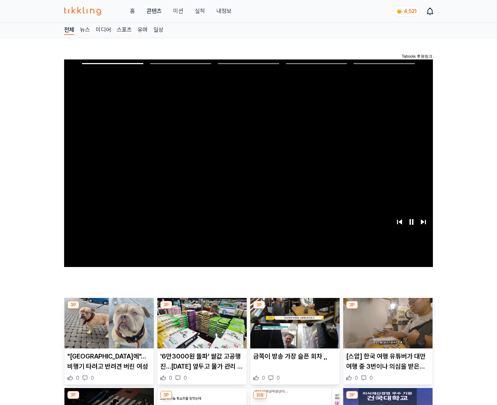
click at [386, 328] on img at bounding box center [387, 323] width 89 height 50
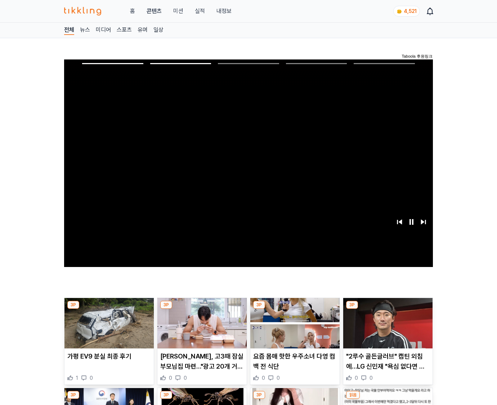
click at [386, 328] on img at bounding box center [387, 323] width 89 height 50
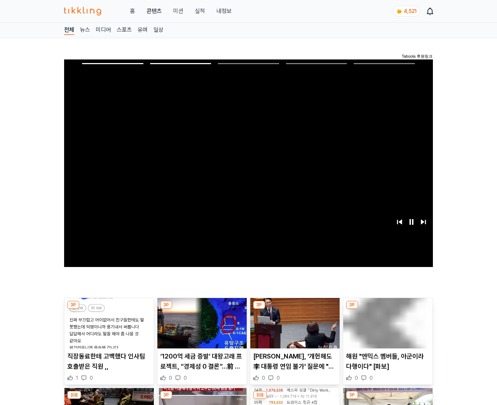
click at [386, 328] on img at bounding box center [387, 323] width 89 height 50
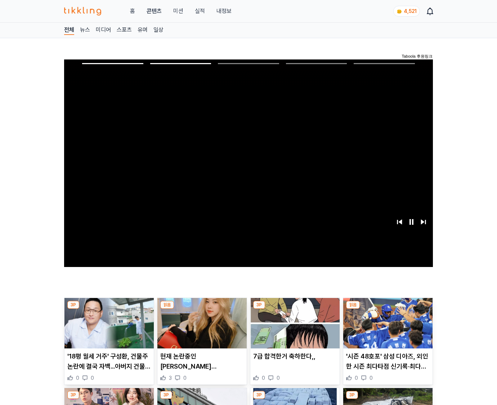
click at [386, 328] on img at bounding box center [387, 323] width 89 height 50
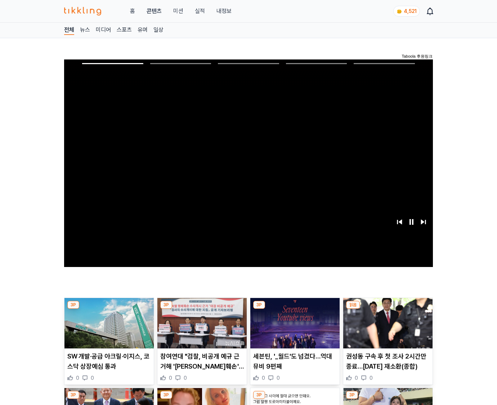
click at [386, 328] on img at bounding box center [387, 323] width 89 height 50
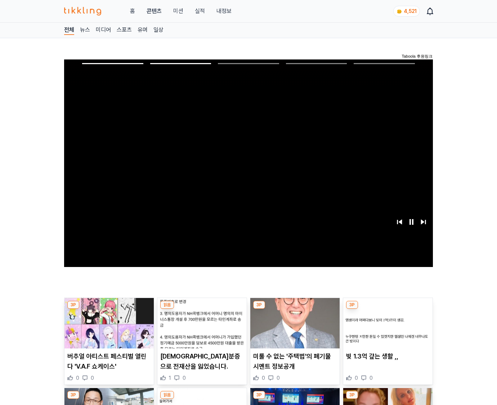
click at [386, 328] on img at bounding box center [387, 323] width 89 height 50
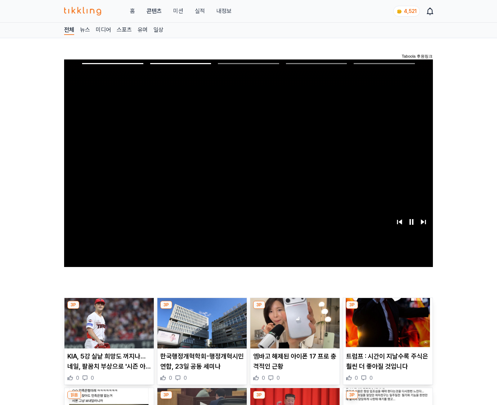
click at [386, 328] on img at bounding box center [387, 323] width 89 height 50
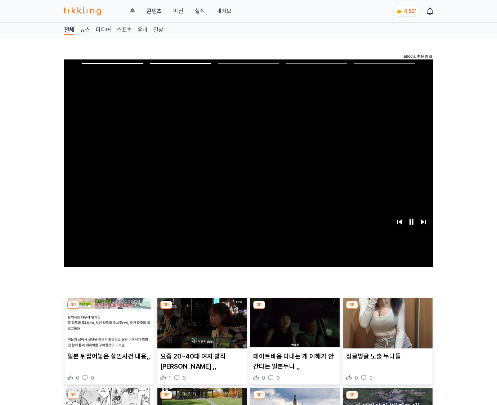
click at [386, 328] on img at bounding box center [387, 323] width 89 height 50
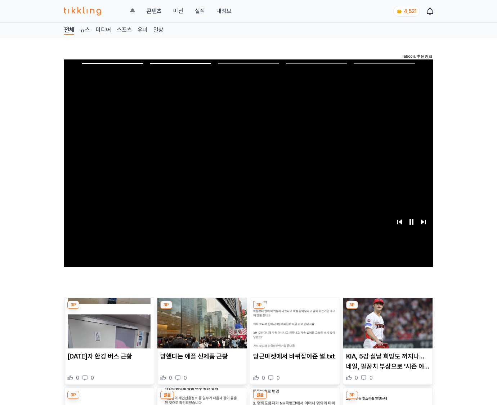
click at [386, 328] on img at bounding box center [387, 323] width 89 height 50
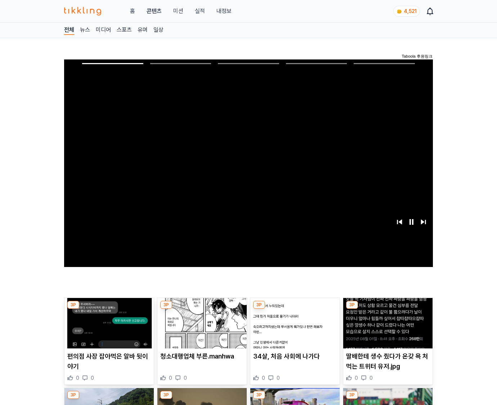
click at [386, 328] on img at bounding box center [387, 323] width 89 height 50
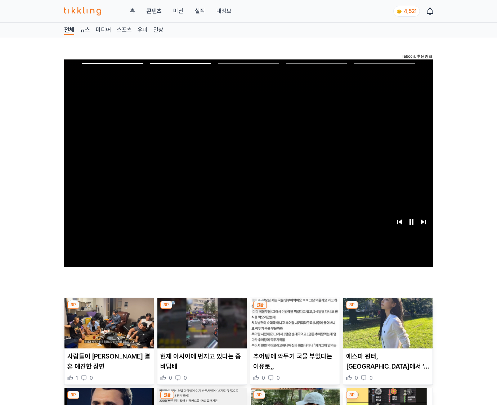
click at [386, 328] on img at bounding box center [387, 323] width 89 height 50
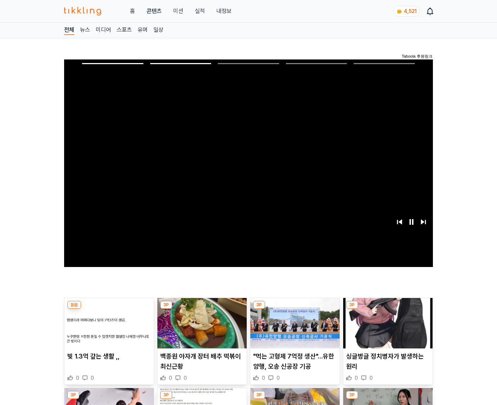
click at [386, 328] on img at bounding box center [387, 323] width 89 height 50
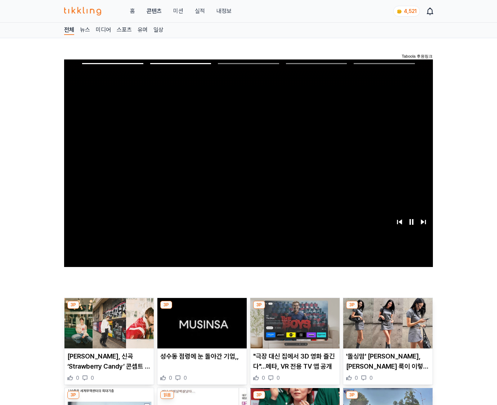
click at [386, 328] on img at bounding box center [387, 323] width 89 height 50
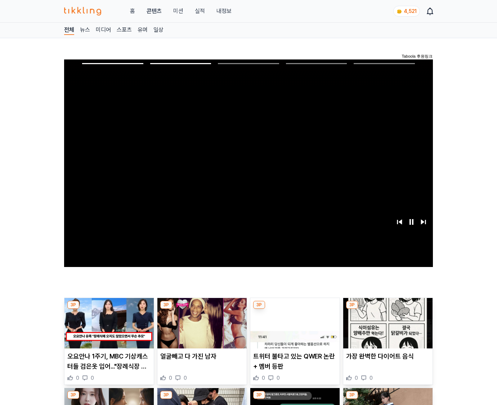
click at [386, 328] on img at bounding box center [387, 323] width 89 height 50
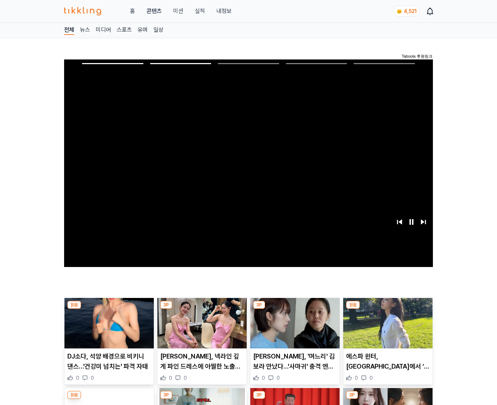
click at [386, 328] on img at bounding box center [387, 323] width 89 height 50
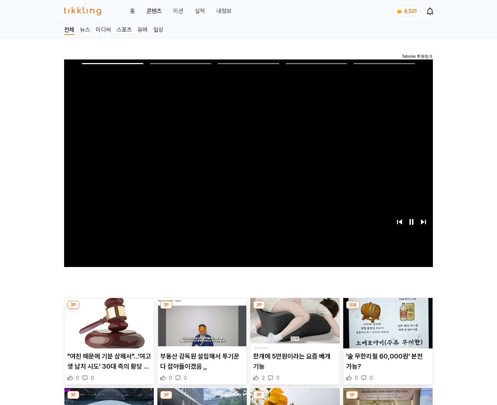
click at [386, 328] on img at bounding box center [387, 323] width 89 height 50
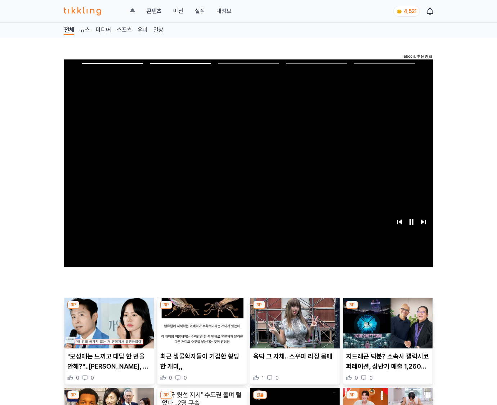
click at [386, 328] on img at bounding box center [387, 323] width 89 height 50
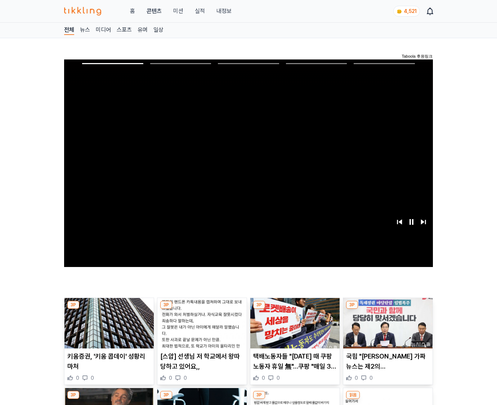
click at [386, 328] on img at bounding box center [387, 323] width 89 height 50
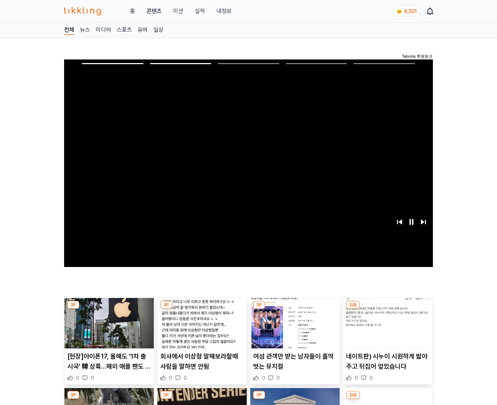
click at [386, 328] on img at bounding box center [387, 323] width 89 height 50
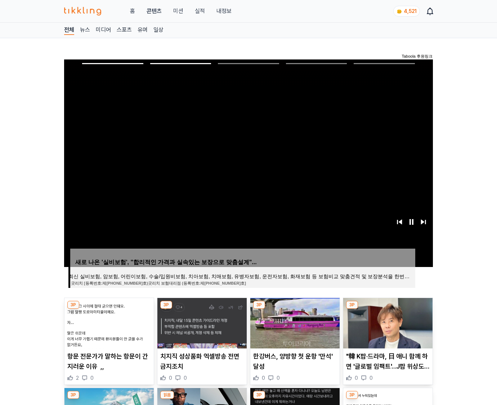
click at [386, 328] on img at bounding box center [387, 323] width 89 height 50
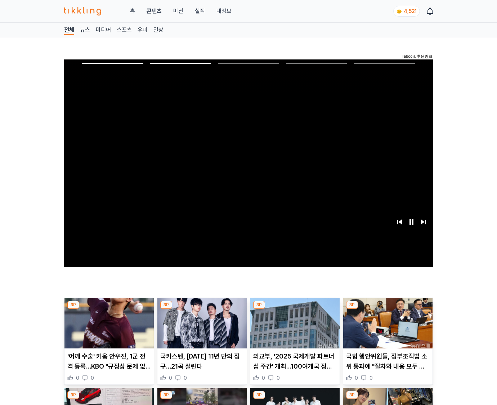
click at [386, 328] on img at bounding box center [387, 323] width 89 height 50
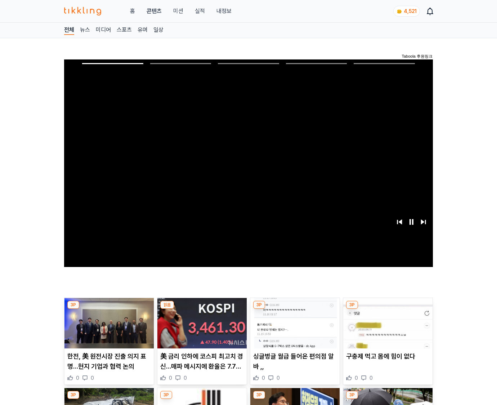
click at [386, 328] on img at bounding box center [387, 323] width 89 height 50
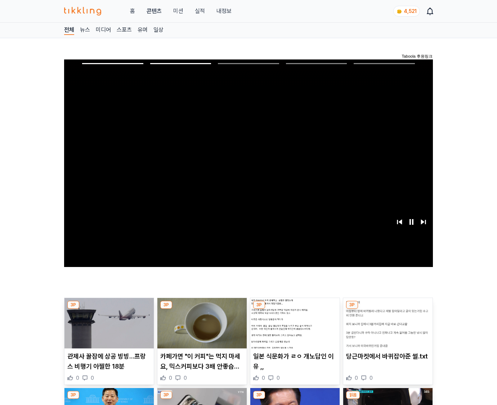
click at [386, 328] on img at bounding box center [387, 323] width 89 height 50
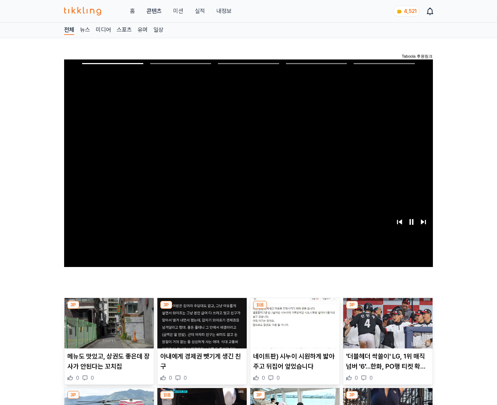
click at [386, 328] on img at bounding box center [387, 323] width 89 height 50
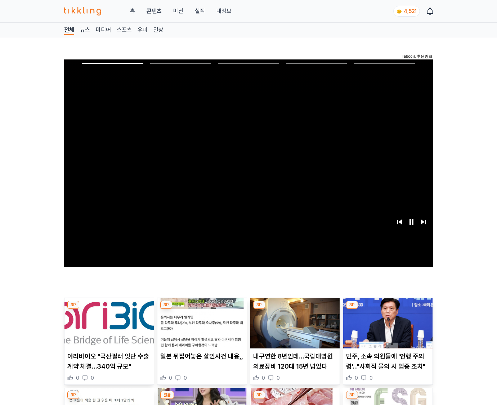
click at [386, 328] on img at bounding box center [387, 323] width 89 height 50
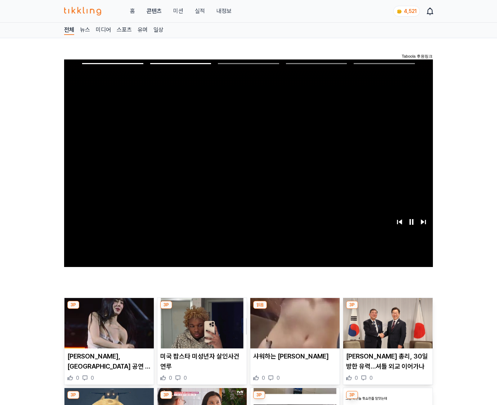
click at [386, 328] on img at bounding box center [387, 323] width 89 height 50
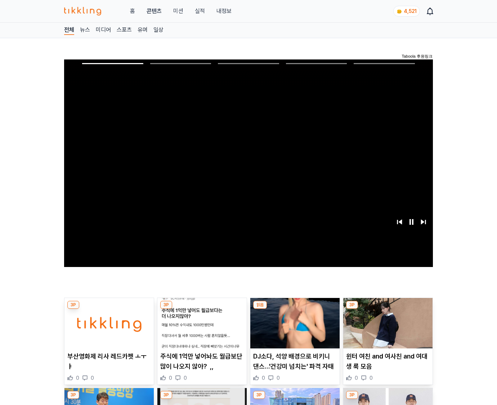
click at [386, 328] on img at bounding box center [387, 323] width 89 height 50
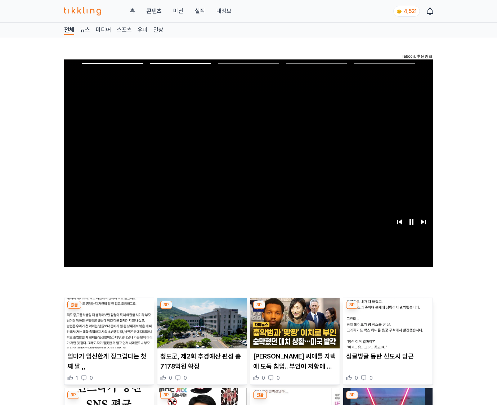
click at [386, 328] on img at bounding box center [387, 323] width 89 height 50
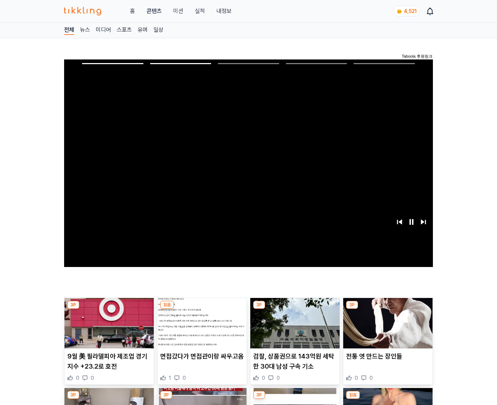
click at [386, 328] on img at bounding box center [387, 323] width 89 height 50
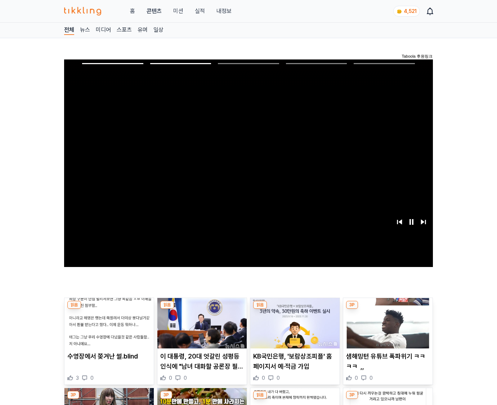
click at [386, 328] on img at bounding box center [387, 323] width 89 height 50
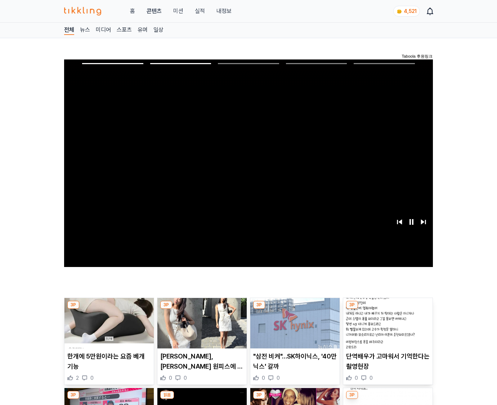
click at [386, 328] on img at bounding box center [387, 323] width 89 height 50
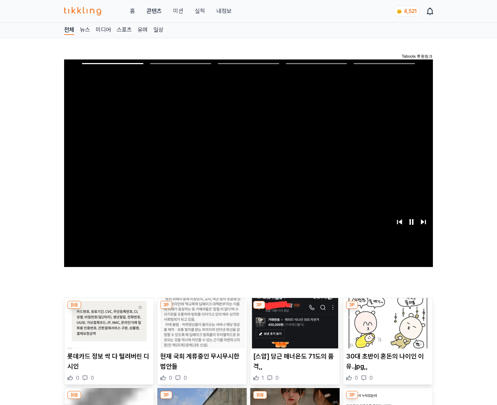
click at [386, 328] on img at bounding box center [387, 323] width 89 height 50
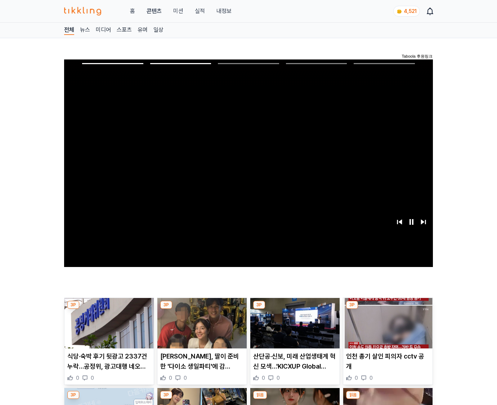
click at [386, 328] on img at bounding box center [387, 323] width 89 height 50
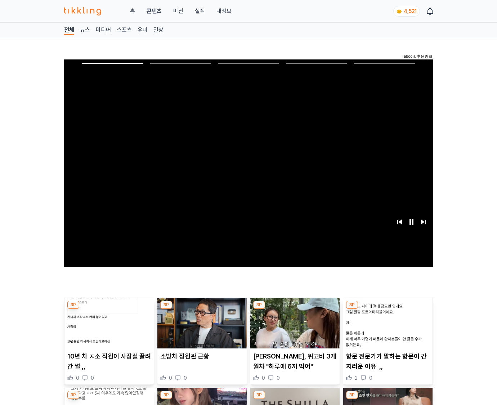
click at [386, 328] on img at bounding box center [387, 323] width 89 height 50
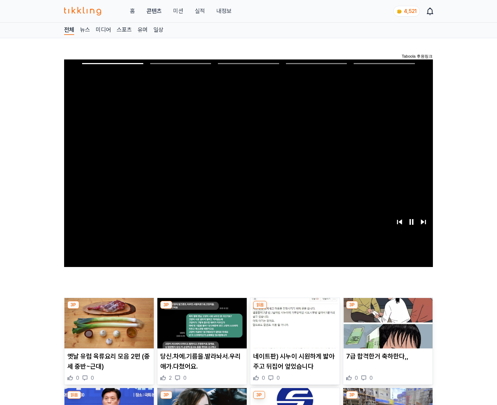
click at [386, 328] on img at bounding box center [387, 323] width 89 height 50
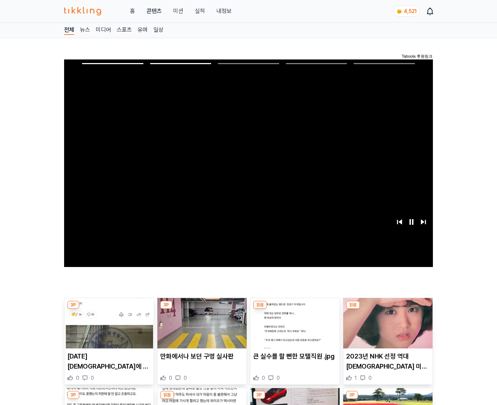
click at [386, 328] on img at bounding box center [387, 323] width 89 height 50
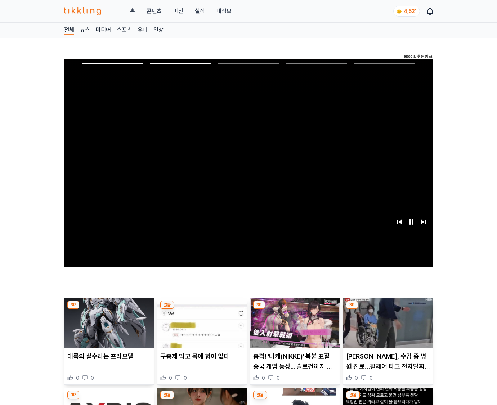
click at [386, 328] on img at bounding box center [387, 323] width 89 height 50
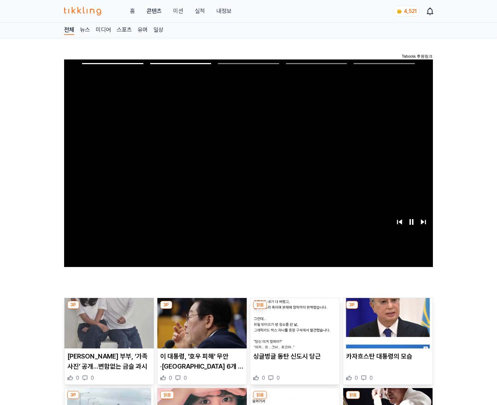
click at [386, 328] on img at bounding box center [387, 323] width 89 height 50
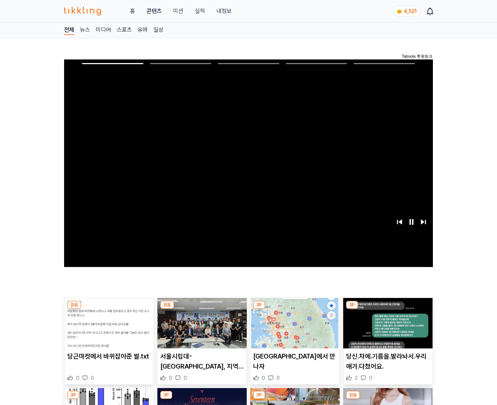
click at [386, 328] on img at bounding box center [387, 323] width 89 height 50
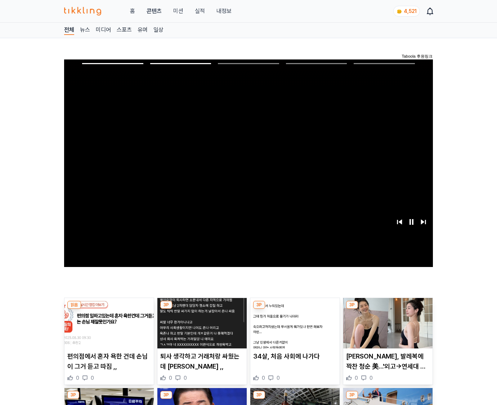
click at [386, 328] on img at bounding box center [387, 323] width 89 height 50
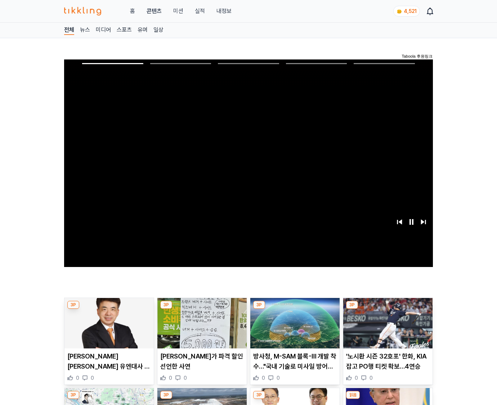
click at [386, 328] on img at bounding box center [387, 323] width 89 height 50
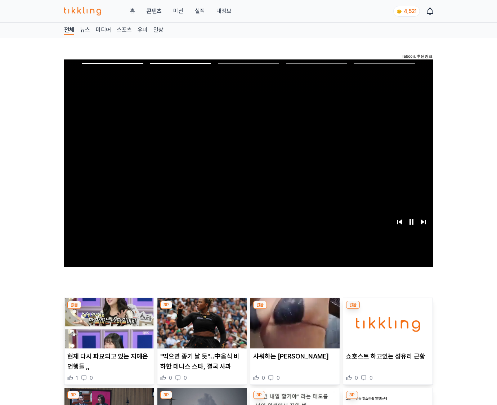
click at [386, 328] on img at bounding box center [387, 323] width 89 height 50
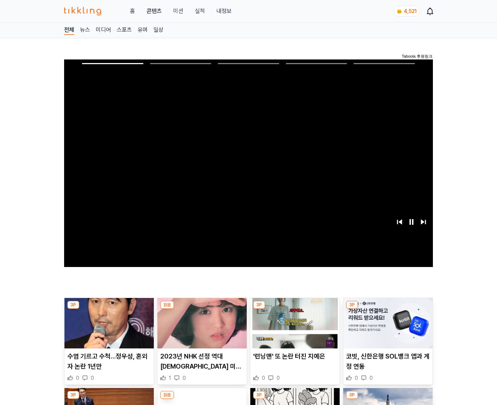
click at [386, 328] on img at bounding box center [387, 323] width 89 height 50
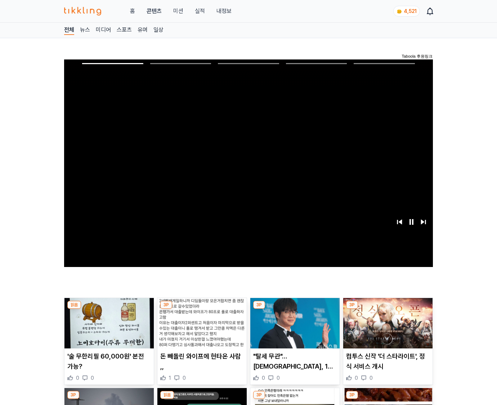
click at [386, 328] on img at bounding box center [387, 323] width 89 height 50
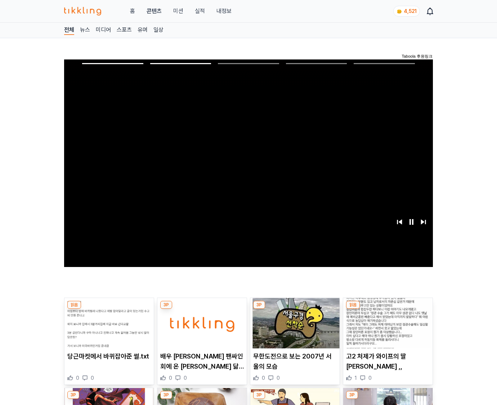
click at [386, 328] on img at bounding box center [387, 323] width 89 height 50
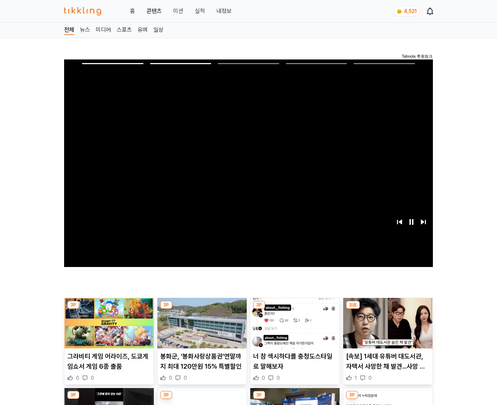
click at [386, 328] on img at bounding box center [387, 323] width 89 height 50
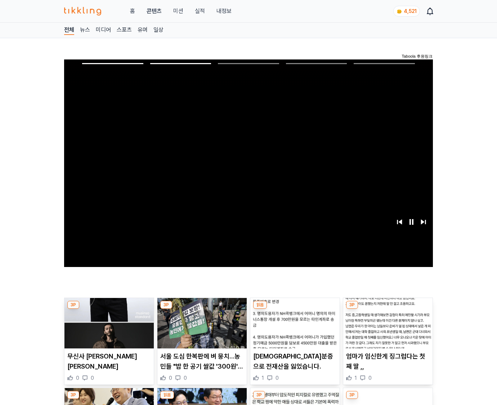
click at [386, 328] on img at bounding box center [387, 323] width 89 height 50
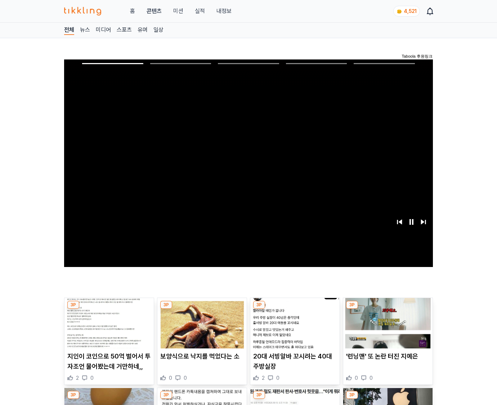
click at [386, 328] on img at bounding box center [387, 323] width 89 height 50
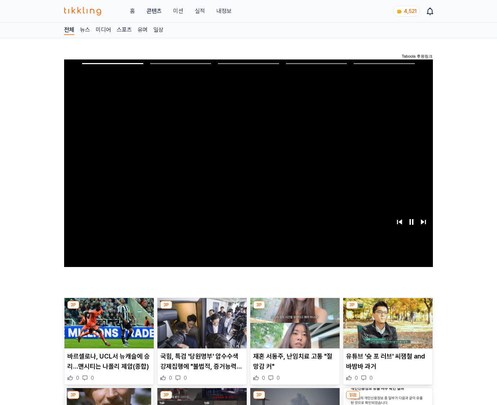
click at [386, 328] on img at bounding box center [387, 323] width 89 height 50
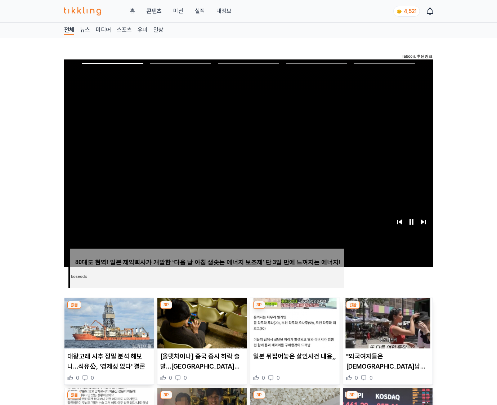
click at [386, 328] on img at bounding box center [387, 323] width 89 height 50
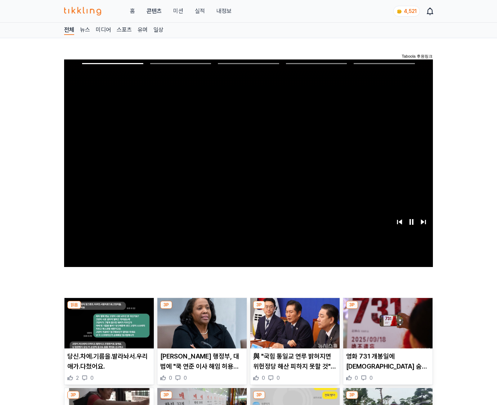
click at [386, 328] on img at bounding box center [387, 323] width 89 height 50
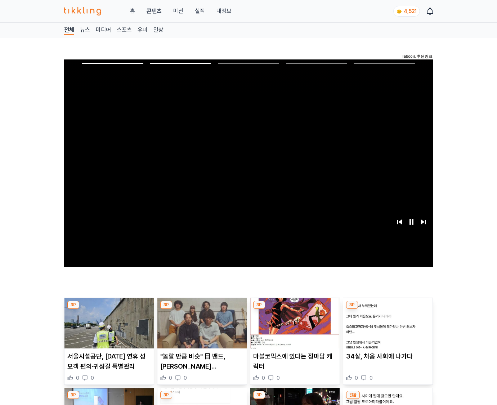
click at [386, 328] on img at bounding box center [387, 323] width 89 height 50
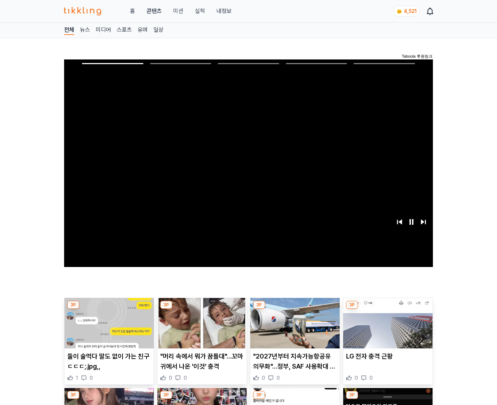
click at [386, 328] on img at bounding box center [387, 323] width 89 height 50
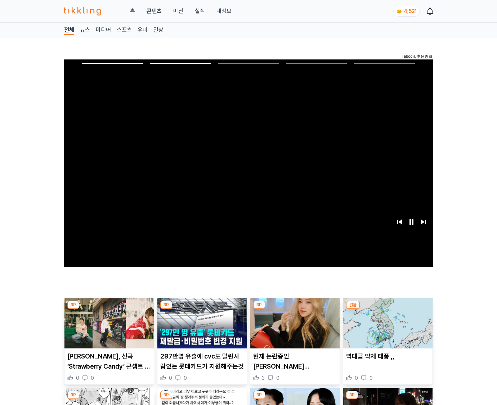
click at [386, 328] on img at bounding box center [387, 323] width 89 height 50
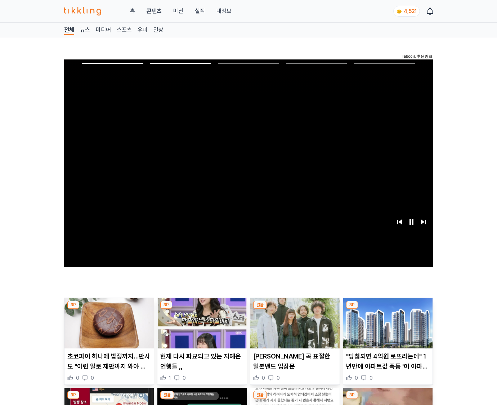
click at [386, 328] on img at bounding box center [387, 323] width 89 height 50
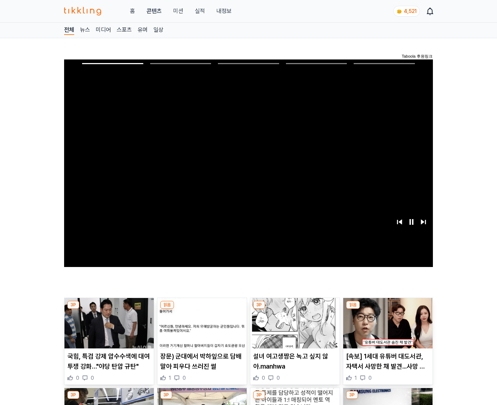
click at [386, 328] on img at bounding box center [387, 323] width 89 height 50
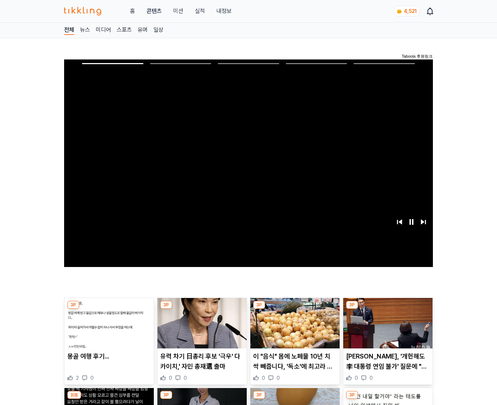
click at [386, 328] on img at bounding box center [387, 323] width 89 height 50
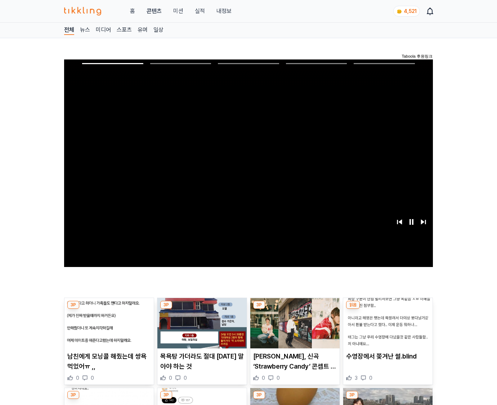
click at [386, 328] on img at bounding box center [387, 323] width 89 height 50
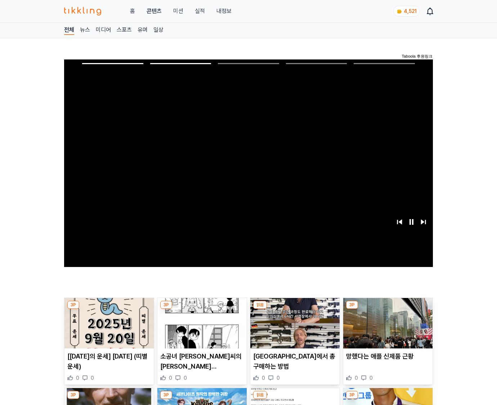
click at [386, 328] on img at bounding box center [387, 323] width 89 height 50
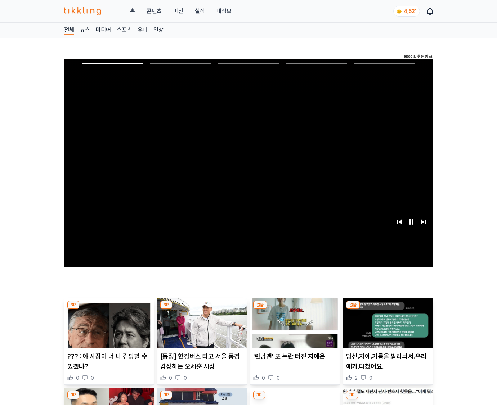
click at [386, 328] on img at bounding box center [387, 323] width 89 height 50
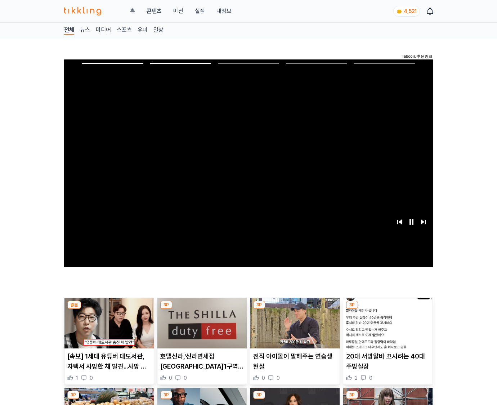
click at [386, 328] on img at bounding box center [387, 323] width 89 height 50
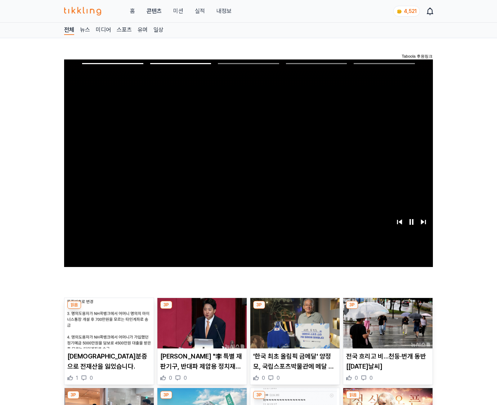
click at [386, 328] on img at bounding box center [387, 323] width 89 height 50
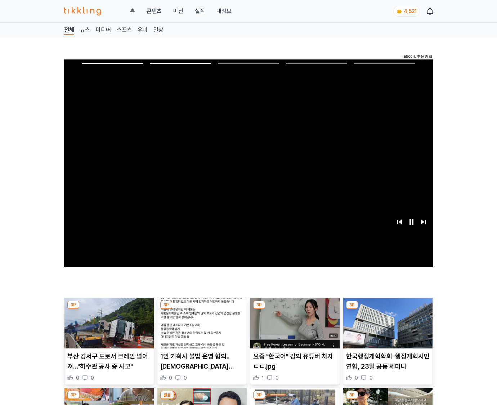
click at [386, 328] on img at bounding box center [387, 323] width 89 height 50
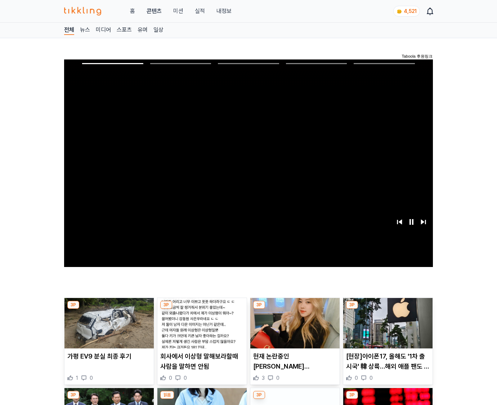
click at [386, 328] on img at bounding box center [387, 323] width 89 height 50
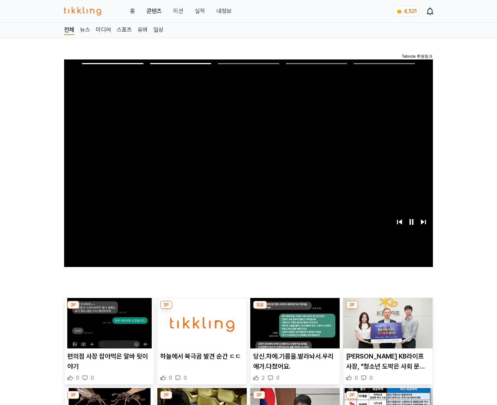
click at [386, 328] on img at bounding box center [387, 323] width 89 height 50
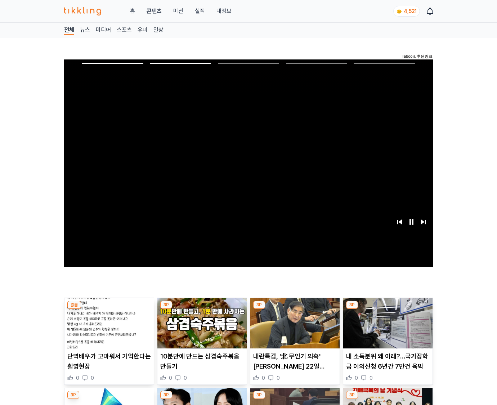
click at [386, 328] on img at bounding box center [387, 323] width 89 height 50
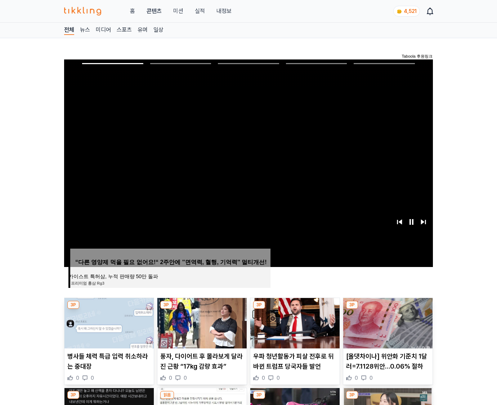
click at [386, 328] on img at bounding box center [387, 323] width 89 height 50
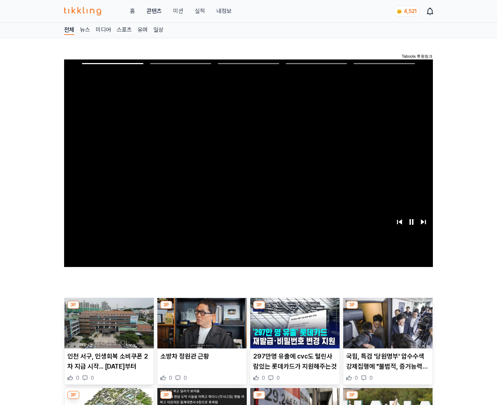
click at [386, 328] on img at bounding box center [387, 323] width 89 height 50
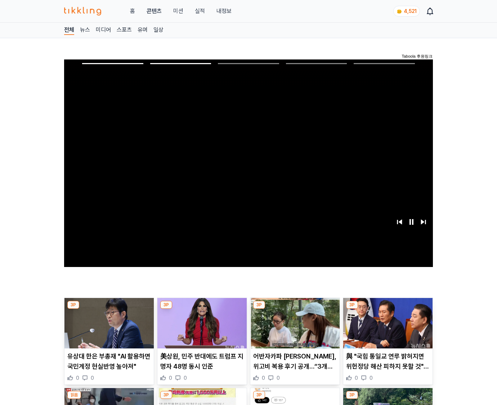
click at [386, 328] on img at bounding box center [387, 323] width 89 height 50
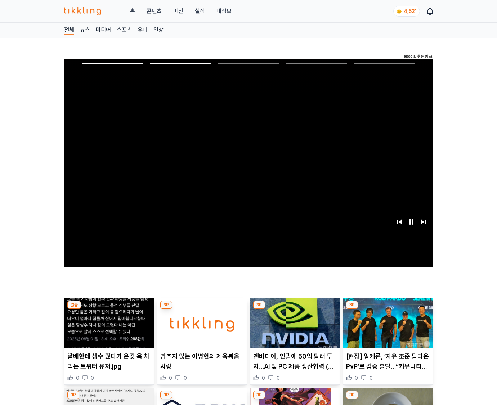
click at [386, 328] on img at bounding box center [387, 323] width 89 height 50
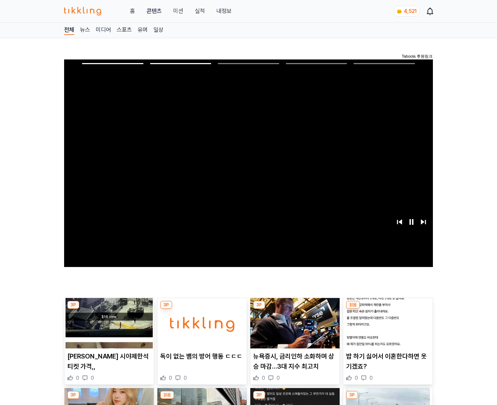
click at [386, 328] on img at bounding box center [387, 323] width 89 height 50
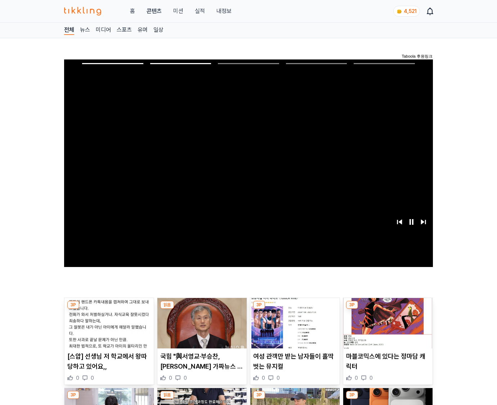
click at [386, 328] on img at bounding box center [387, 323] width 89 height 50
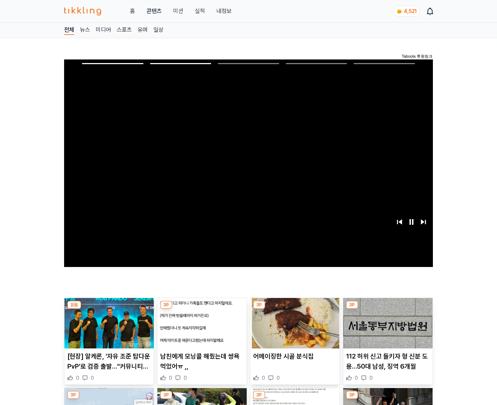
click at [386, 328] on img at bounding box center [387, 323] width 89 height 50
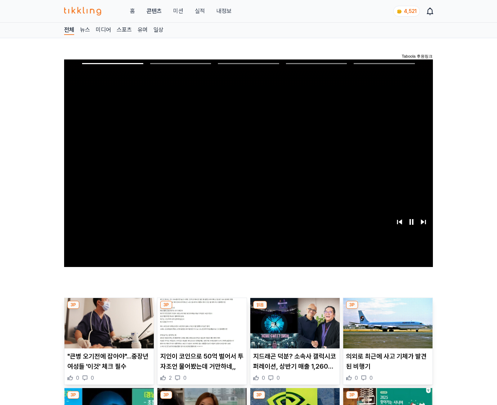
click at [386, 328] on img at bounding box center [387, 323] width 89 height 50
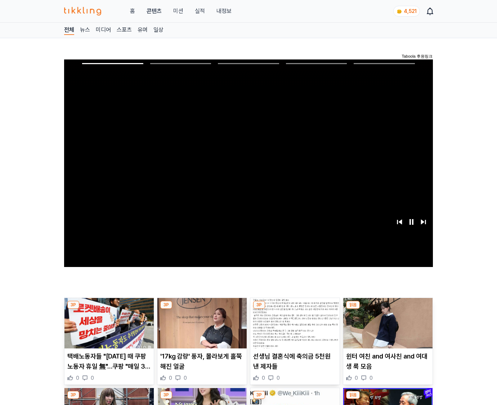
click at [386, 328] on img at bounding box center [387, 323] width 89 height 50
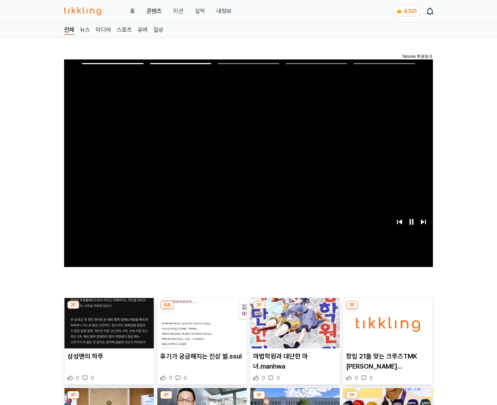
click at [386, 328] on img at bounding box center [387, 323] width 89 height 50
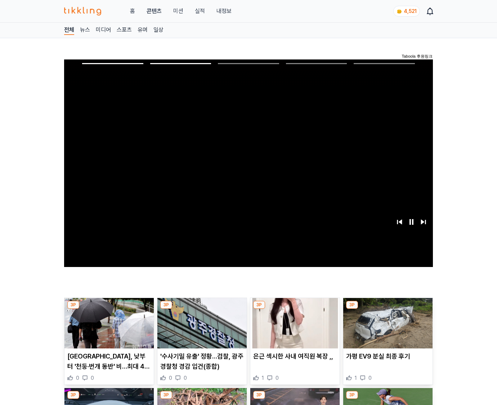
click at [386, 328] on img at bounding box center [387, 323] width 89 height 50
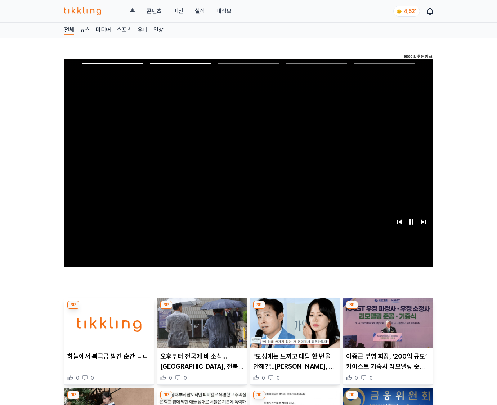
click at [386, 328] on img at bounding box center [387, 323] width 89 height 50
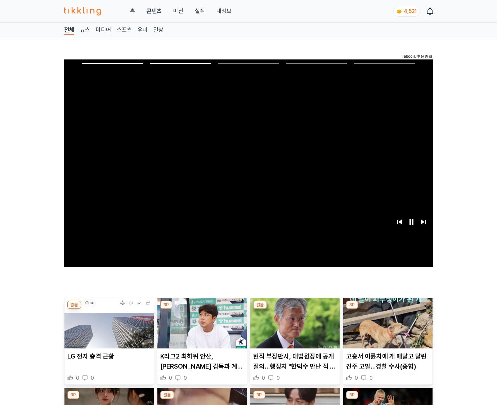
click at [386, 328] on img at bounding box center [387, 323] width 89 height 50
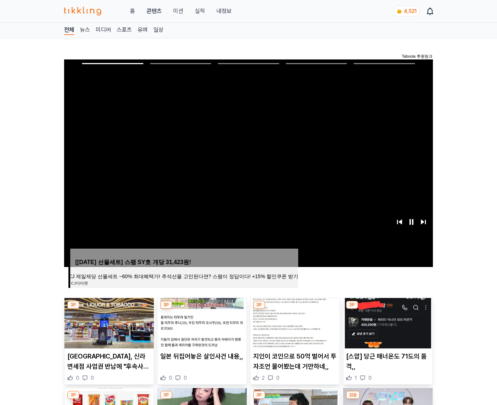
click at [386, 328] on img at bounding box center [387, 323] width 89 height 50
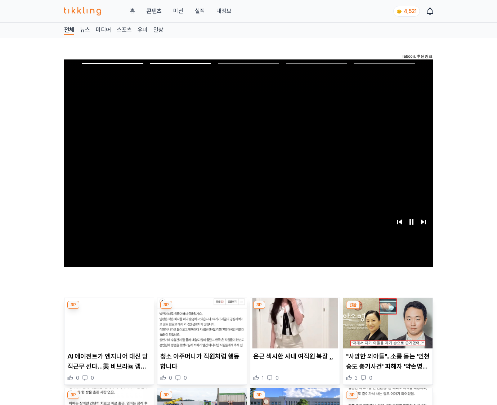
click at [386, 328] on img at bounding box center [387, 323] width 89 height 50
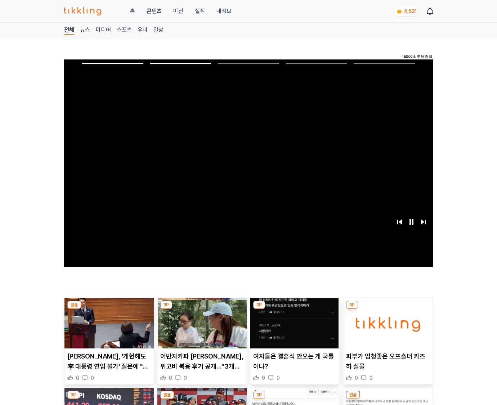
click at [386, 328] on img at bounding box center [387, 323] width 89 height 50
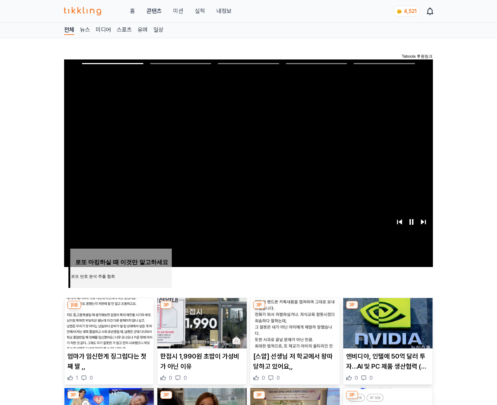
click at [386, 328] on img at bounding box center [387, 323] width 89 height 50
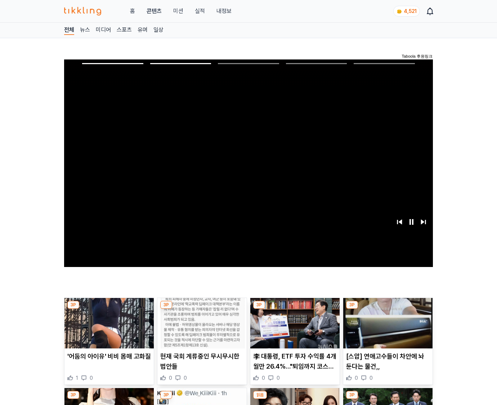
click at [386, 328] on img at bounding box center [387, 323] width 89 height 50
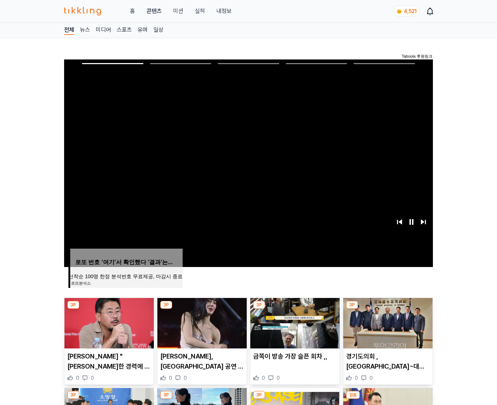
click at [386, 328] on img at bounding box center [387, 323] width 89 height 50
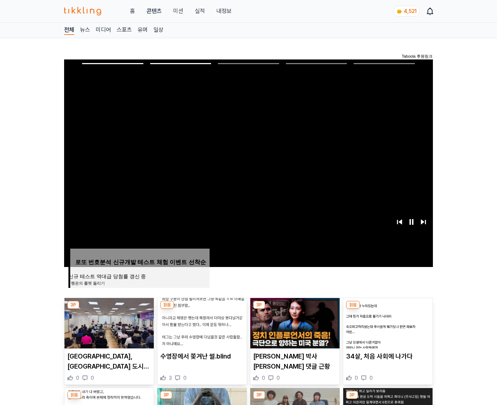
click at [386, 328] on img at bounding box center [387, 323] width 89 height 50
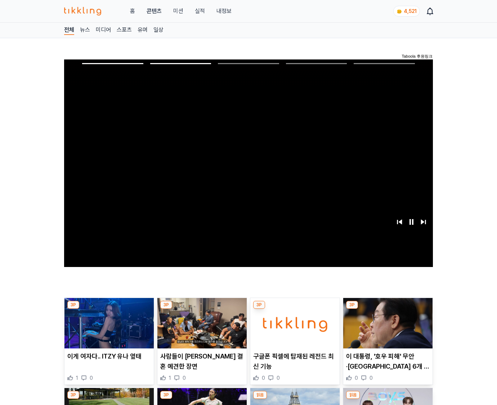
click at [386, 328] on img at bounding box center [387, 323] width 89 height 50
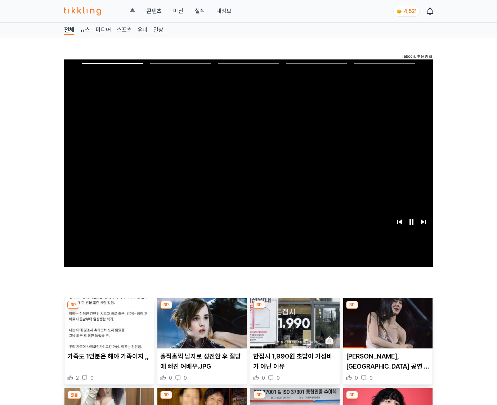
click at [386, 328] on img at bounding box center [387, 323] width 89 height 50
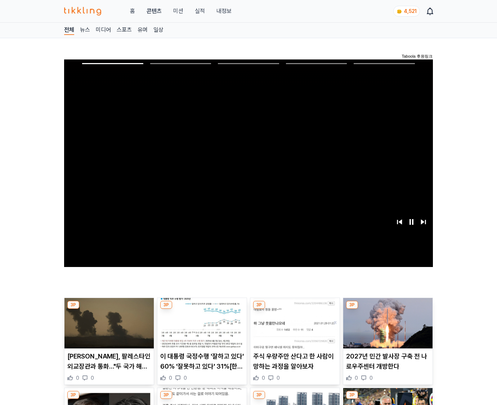
click at [386, 328] on img at bounding box center [387, 323] width 89 height 50
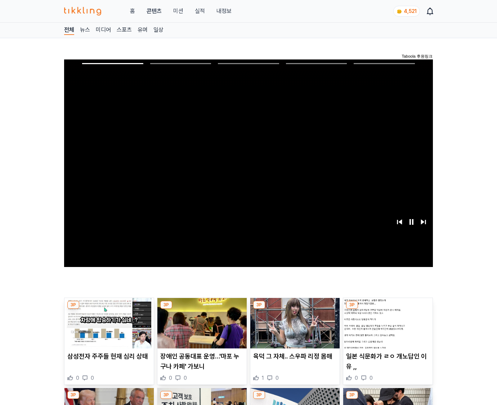
click at [386, 328] on img at bounding box center [387, 323] width 89 height 50
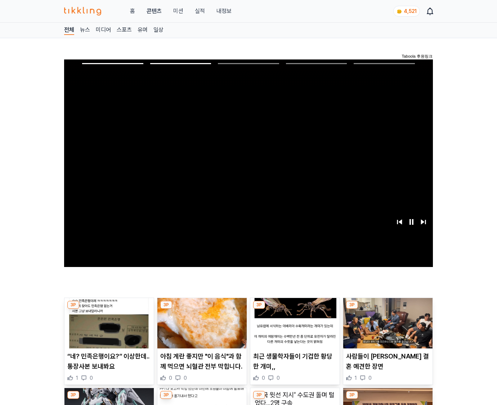
click at [386, 328] on img at bounding box center [387, 323] width 89 height 50
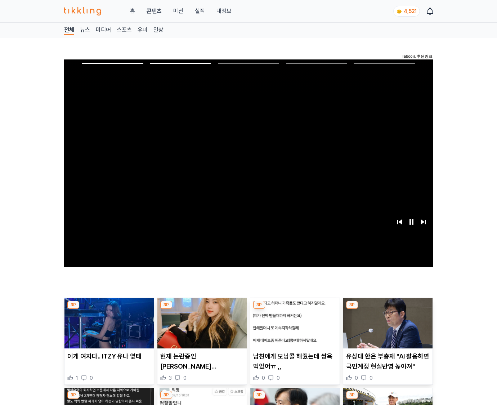
click at [386, 328] on img at bounding box center [387, 323] width 89 height 50
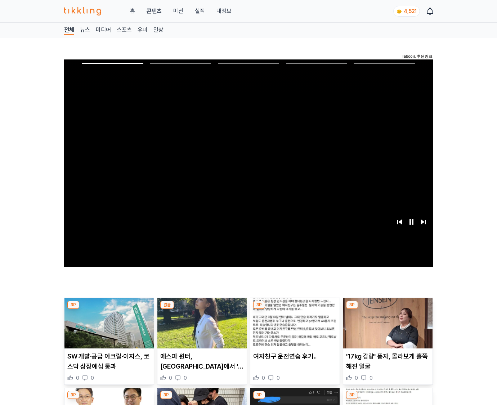
click at [386, 328] on img at bounding box center [387, 323] width 89 height 50
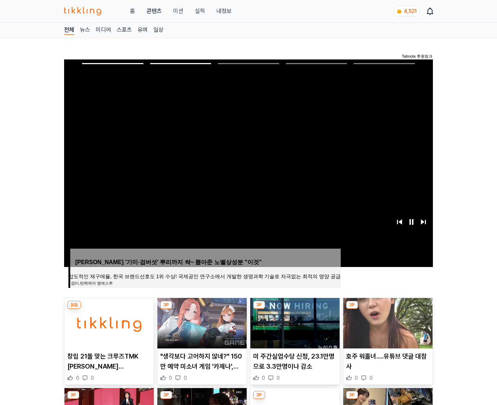
click at [386, 328] on img at bounding box center [387, 323] width 89 height 50
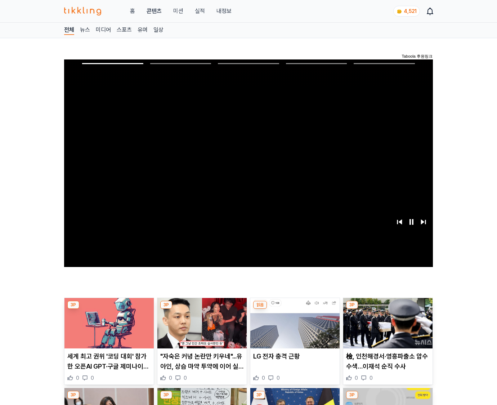
click at [386, 328] on img at bounding box center [387, 323] width 89 height 50
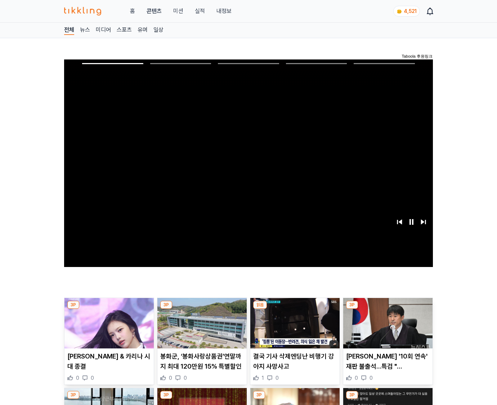
click at [386, 328] on img at bounding box center [387, 323] width 89 height 50
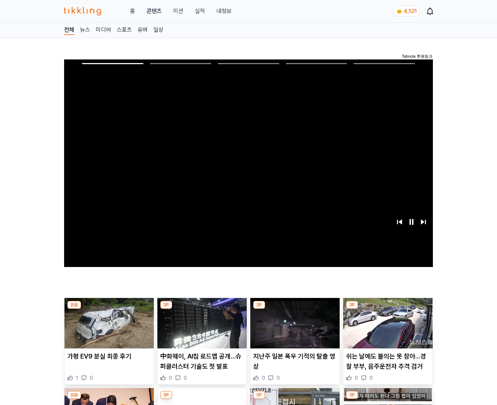
click at [386, 328] on img at bounding box center [387, 323] width 89 height 50
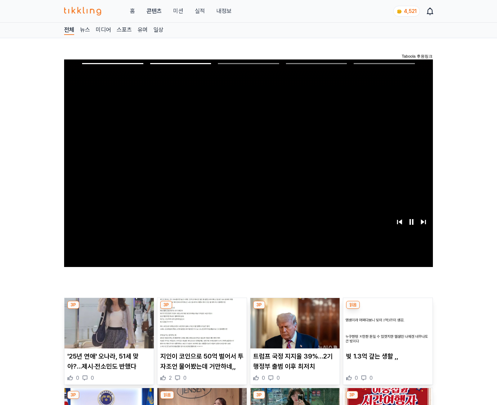
click at [386, 328] on img at bounding box center [387, 323] width 89 height 50
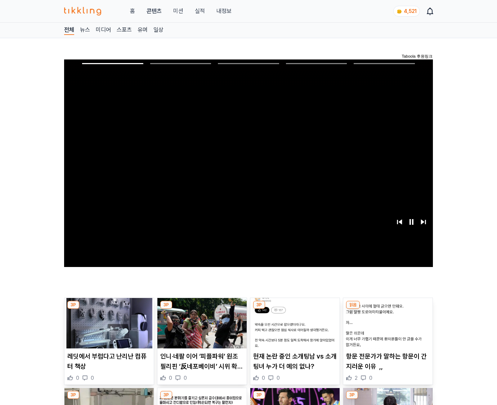
click at [386, 328] on img at bounding box center [387, 323] width 89 height 50
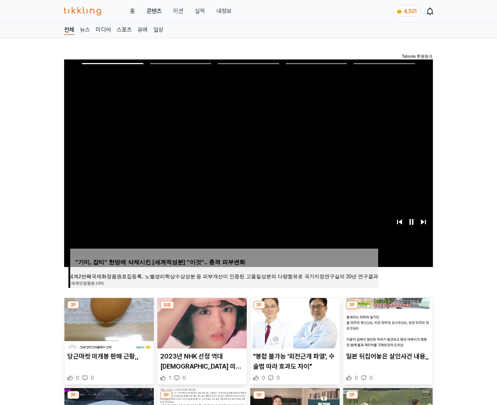
click at [386, 328] on img at bounding box center [387, 323] width 89 height 50
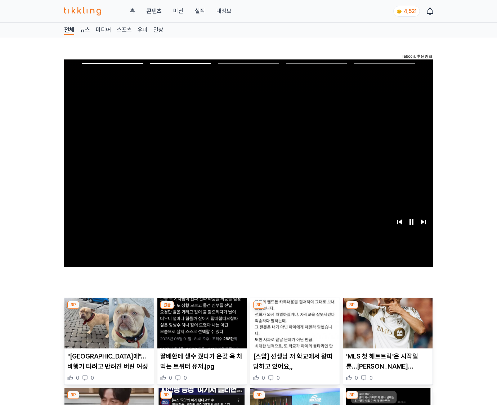
click at [386, 328] on img at bounding box center [387, 323] width 89 height 50
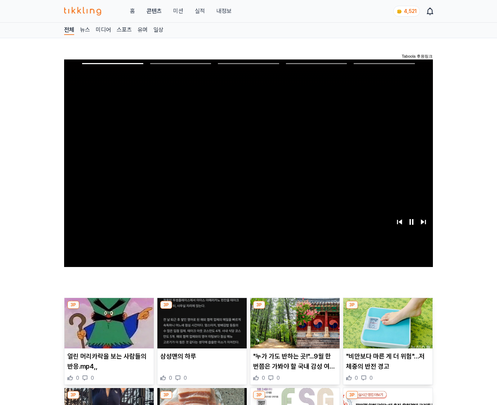
click at [386, 328] on img at bounding box center [387, 323] width 89 height 50
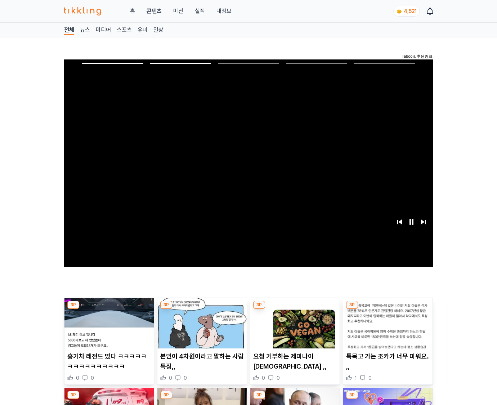
click at [386, 328] on img at bounding box center [387, 323] width 89 height 50
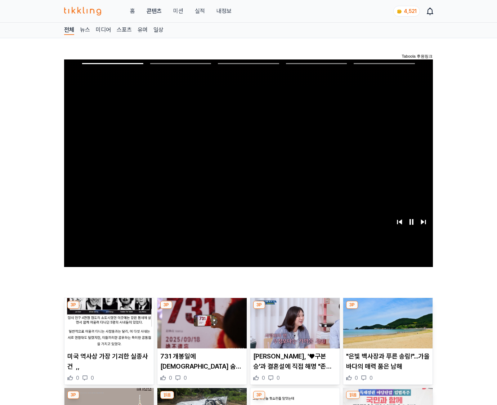
click at [386, 328] on img at bounding box center [387, 323] width 89 height 50
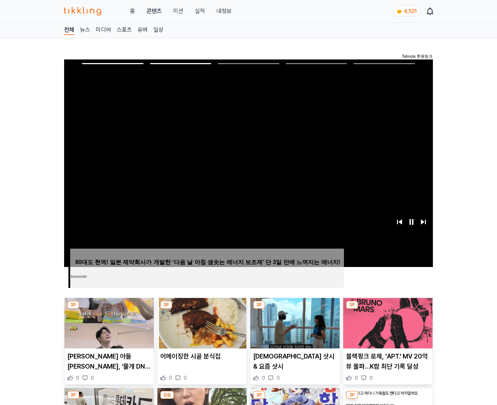
click at [386, 328] on img at bounding box center [387, 323] width 89 height 50
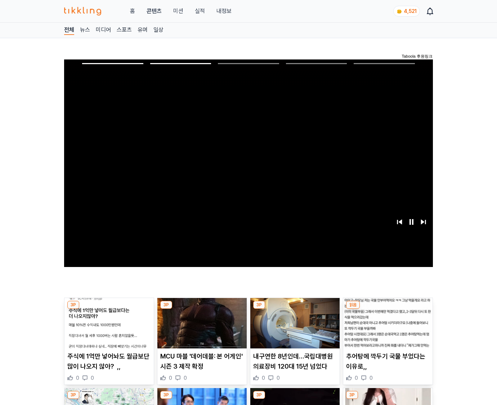
click at [386, 328] on img at bounding box center [387, 323] width 89 height 50
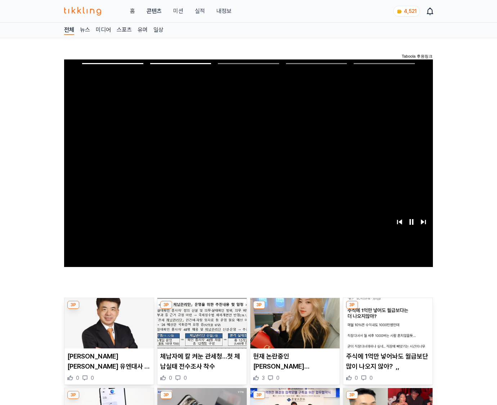
click at [386, 328] on img at bounding box center [387, 323] width 89 height 50
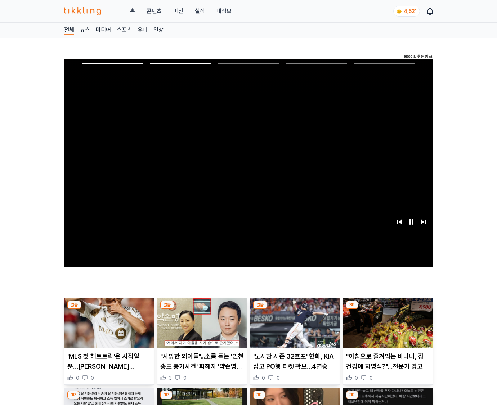
click at [386, 328] on img at bounding box center [387, 323] width 89 height 50
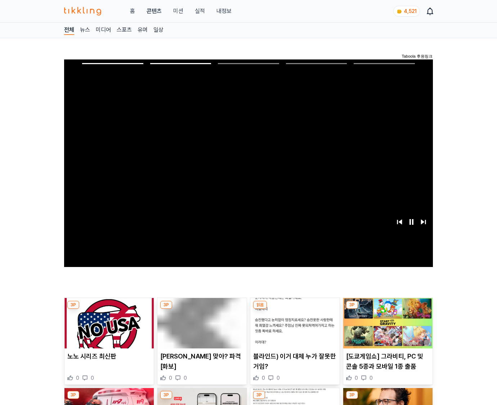
click at [386, 328] on img at bounding box center [387, 323] width 89 height 50
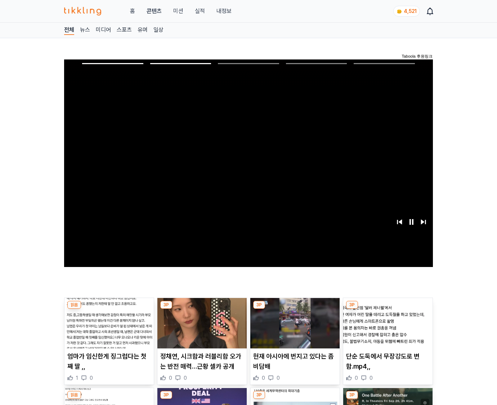
click at [386, 328] on img at bounding box center [387, 323] width 89 height 50
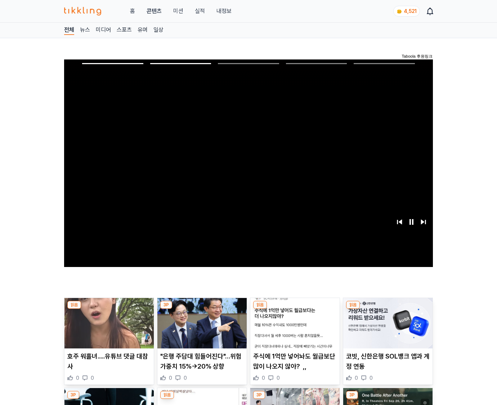
click at [386, 328] on img at bounding box center [387, 323] width 89 height 50
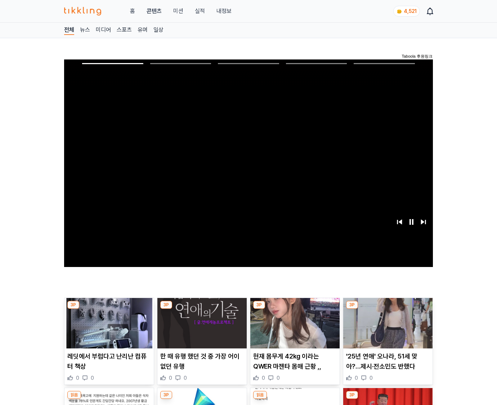
click at [386, 328] on img at bounding box center [387, 323] width 89 height 50
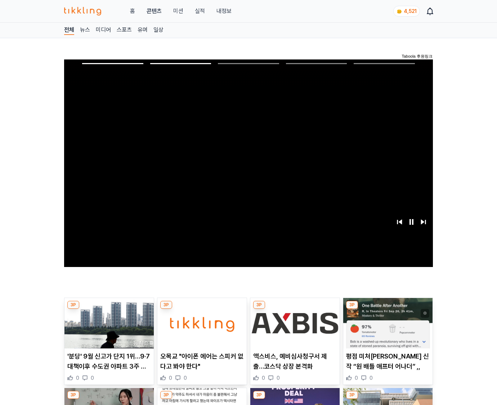
click at [386, 328] on img at bounding box center [387, 323] width 89 height 50
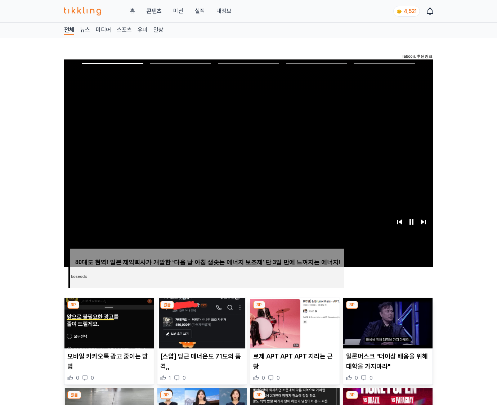
click at [386, 328] on img at bounding box center [387, 323] width 89 height 50
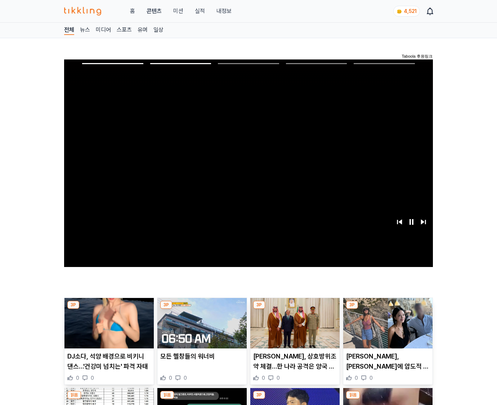
click at [386, 328] on img at bounding box center [387, 323] width 89 height 50
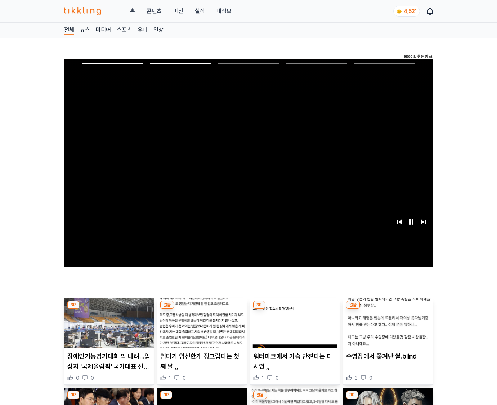
click at [386, 328] on img at bounding box center [387, 323] width 89 height 50
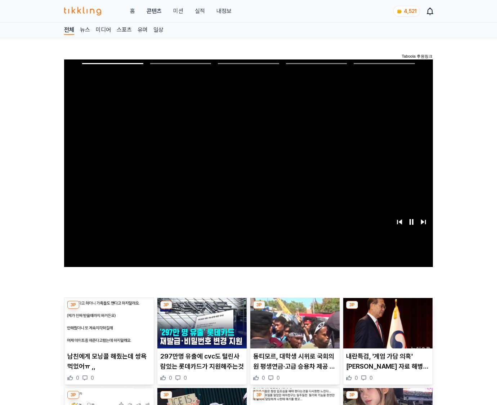
click at [386, 328] on img at bounding box center [387, 323] width 89 height 50
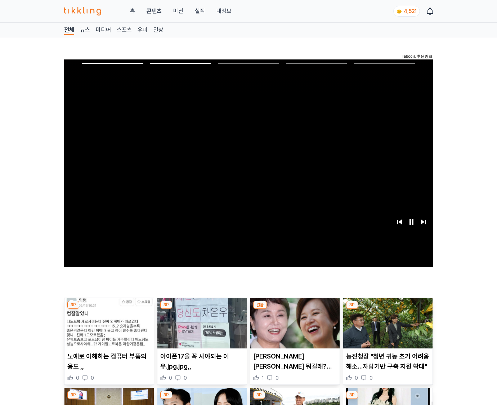
click at [386, 328] on img at bounding box center [387, 323] width 89 height 50
